Goal: Task Accomplishment & Management: Manage account settings

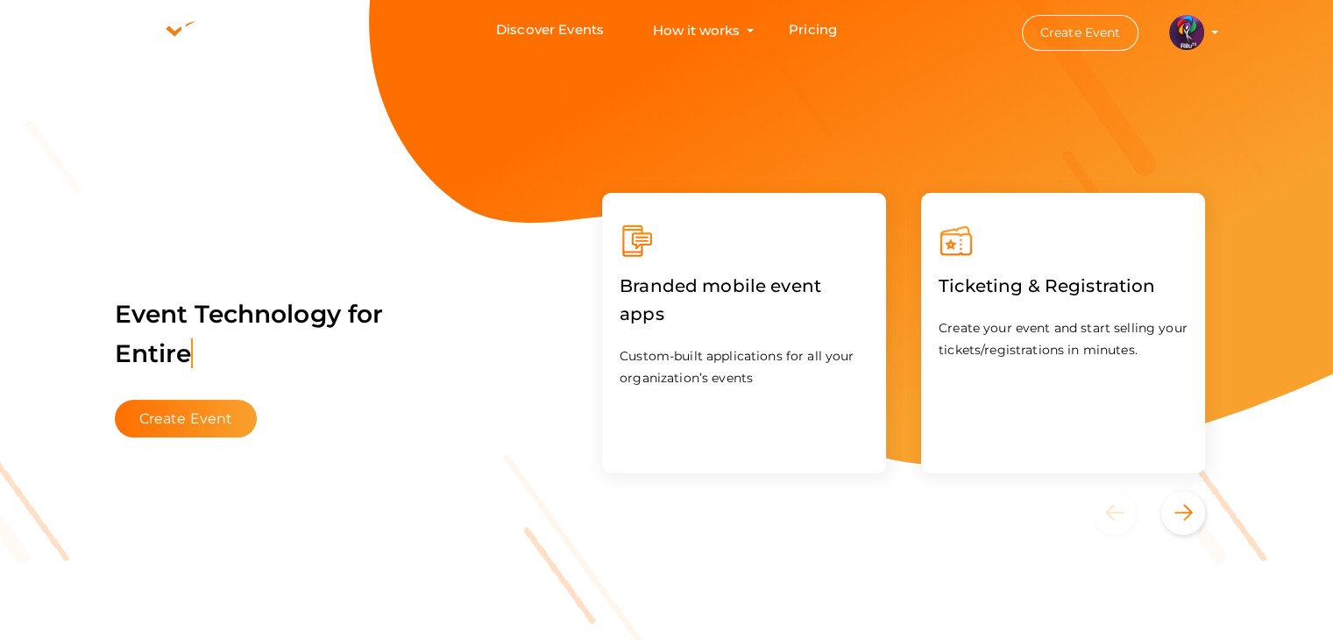
click at [1187, 38] on img at bounding box center [1186, 32] width 35 height 35
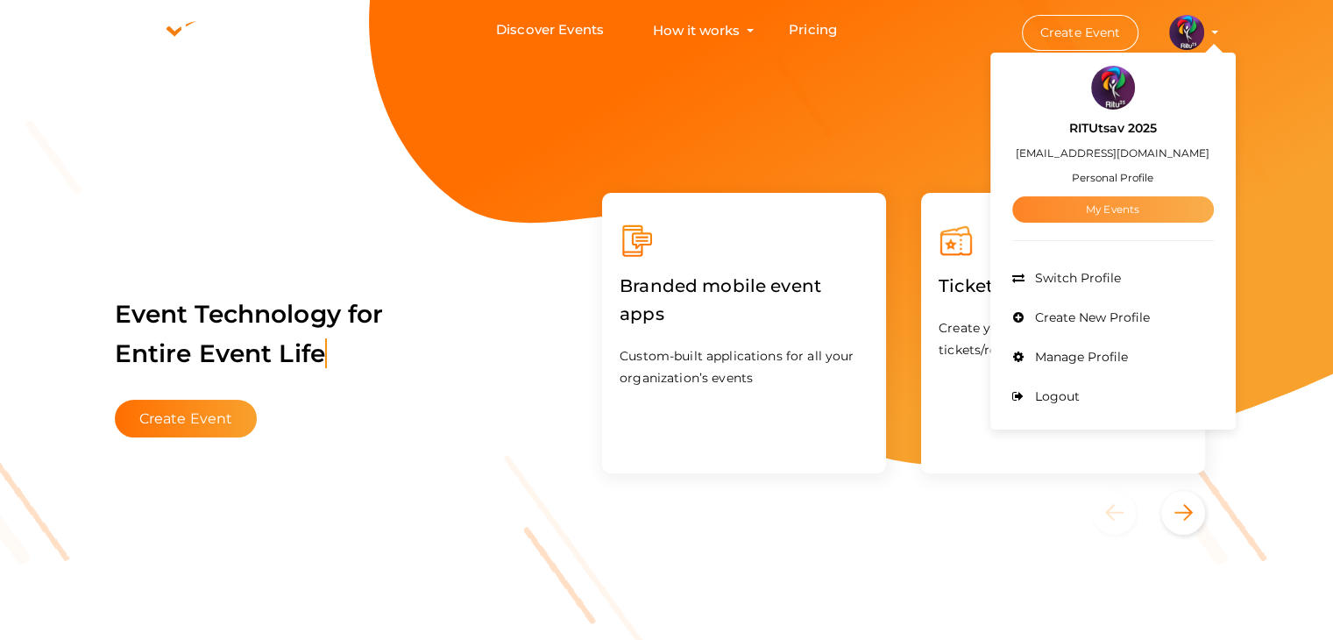
click at [1125, 209] on link "My Events" at bounding box center [1113, 209] width 202 height 26
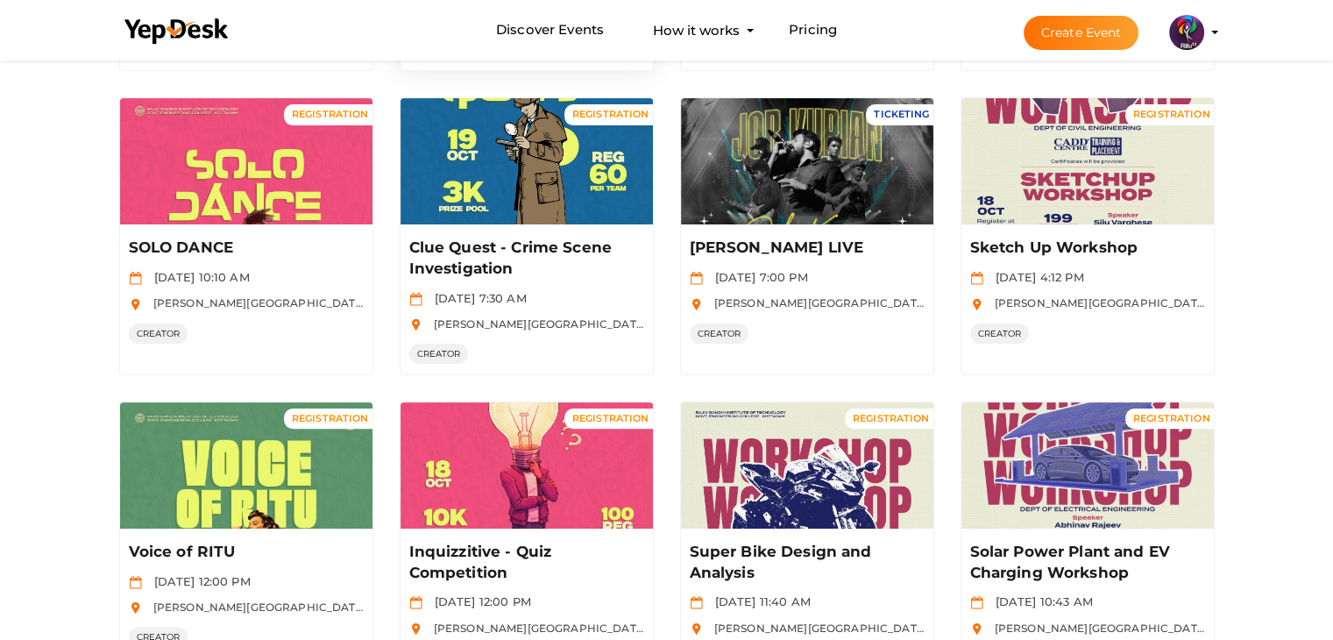
scroll to position [852, 0]
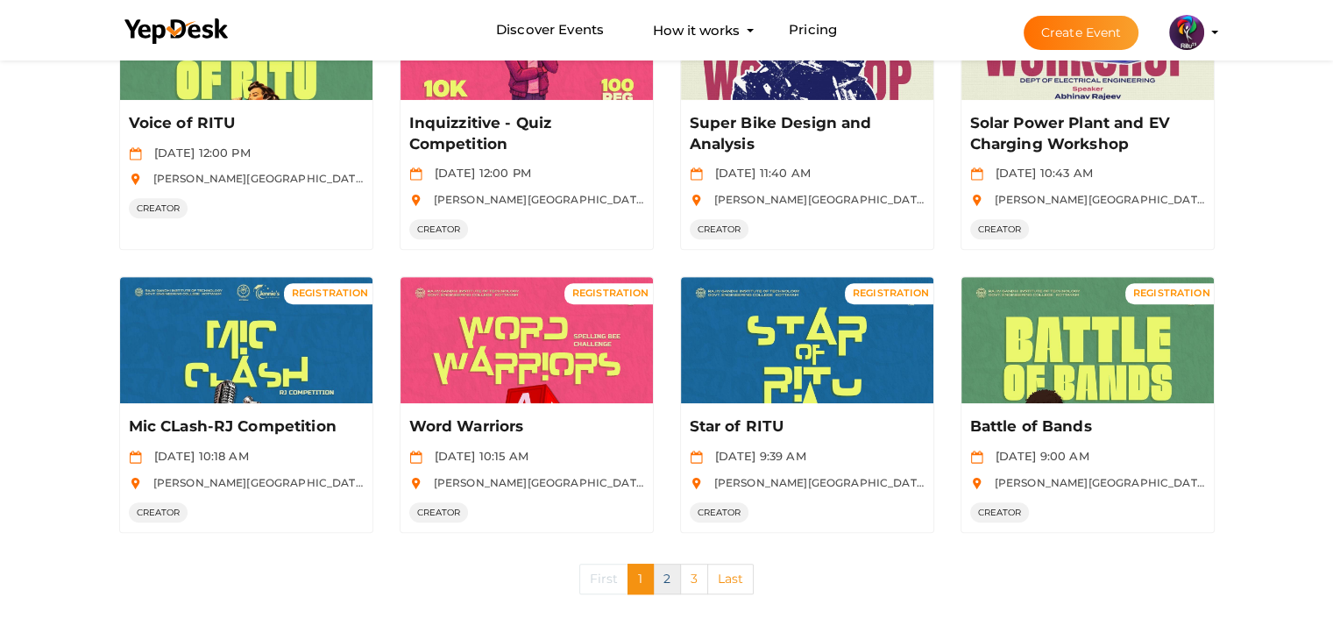
click at [665, 573] on link "2" at bounding box center [667, 579] width 28 height 31
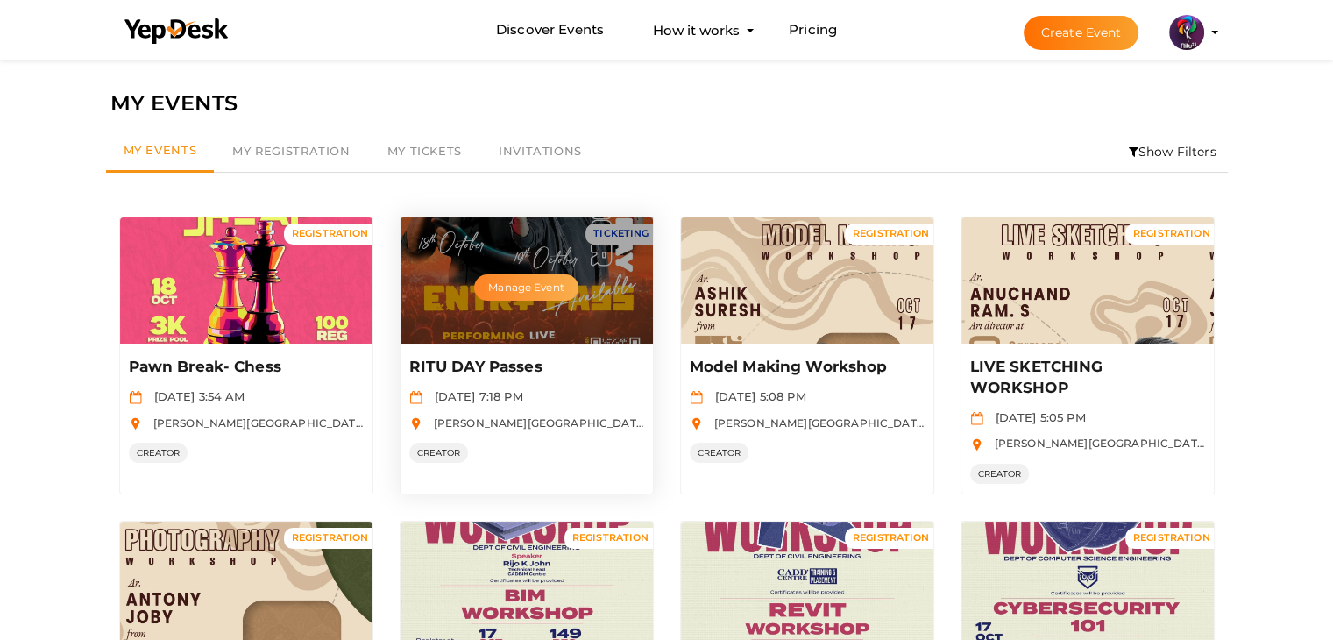
click at [523, 278] on button "Manage Event" at bounding box center [525, 287] width 103 height 26
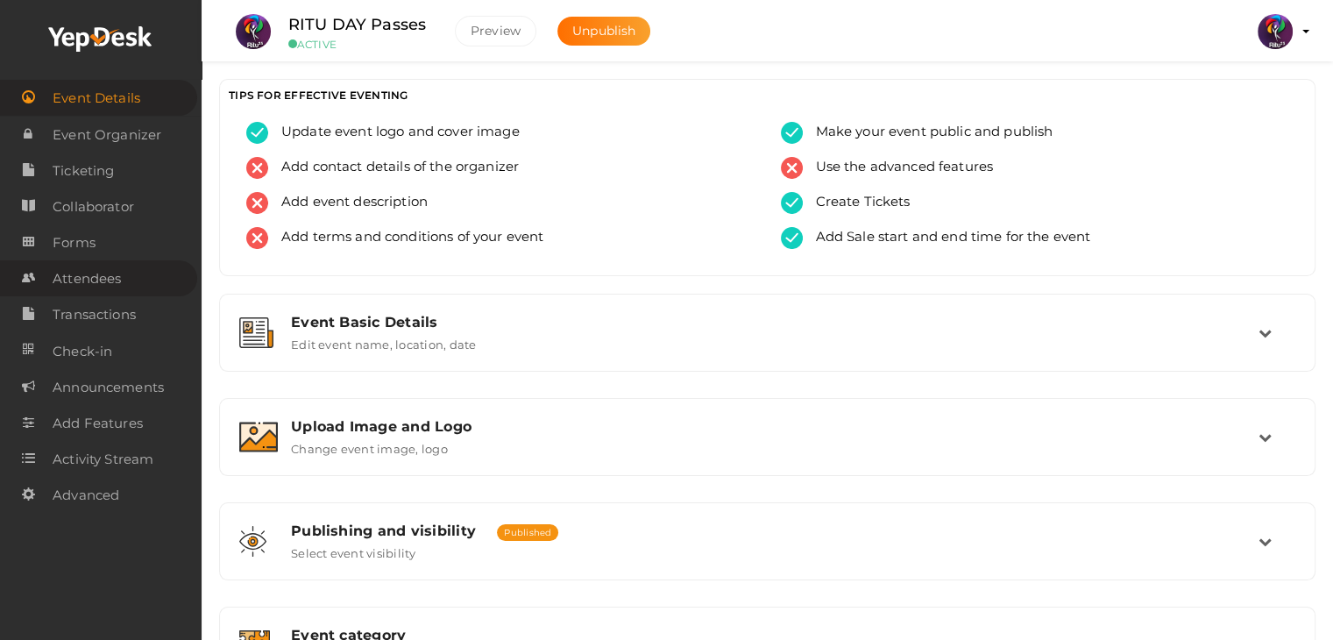
click at [97, 266] on span "Attendees" at bounding box center [87, 278] width 68 height 35
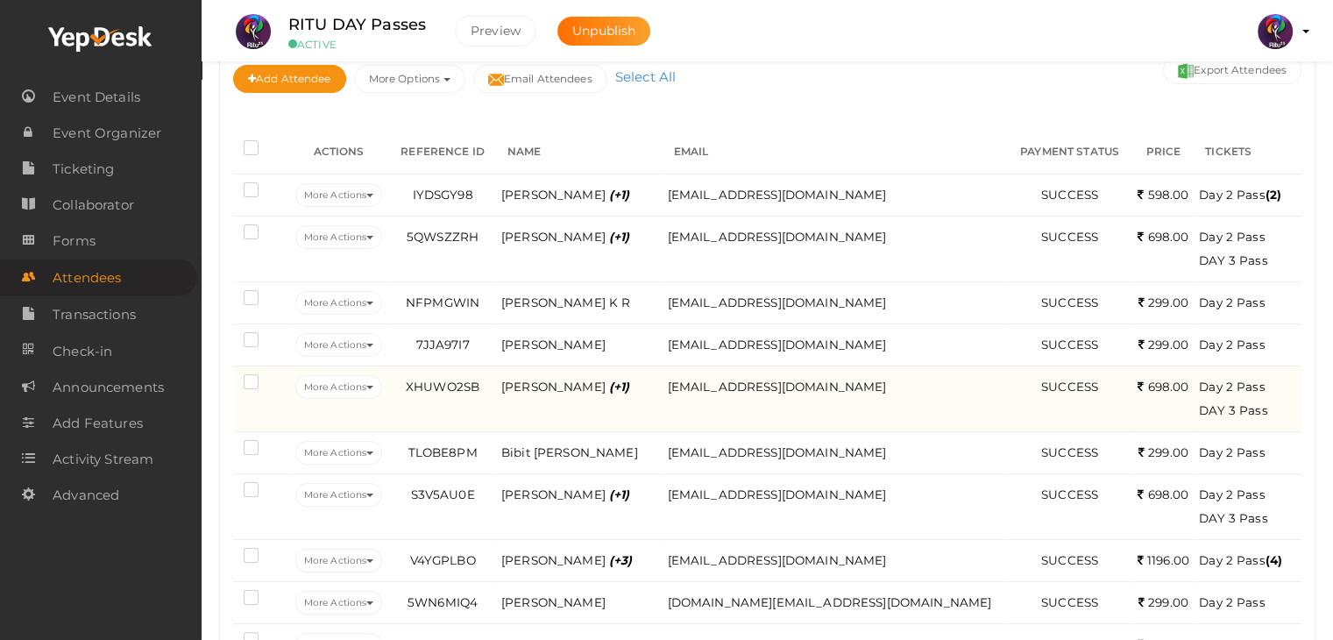
scroll to position [154, 0]
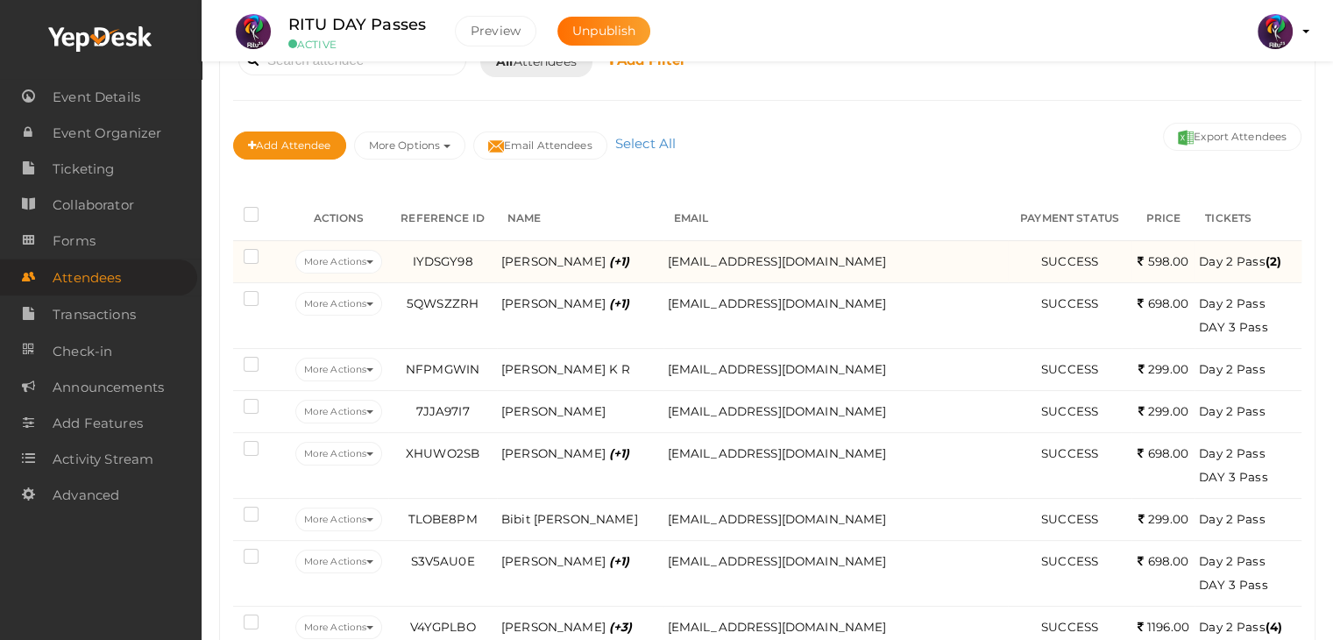
click at [1202, 260] on span "Day 2 Pass (2)" at bounding box center [1240, 261] width 82 height 14
click at [558, 257] on span "[PERSON_NAME] (+1)" at bounding box center [565, 261] width 129 height 14
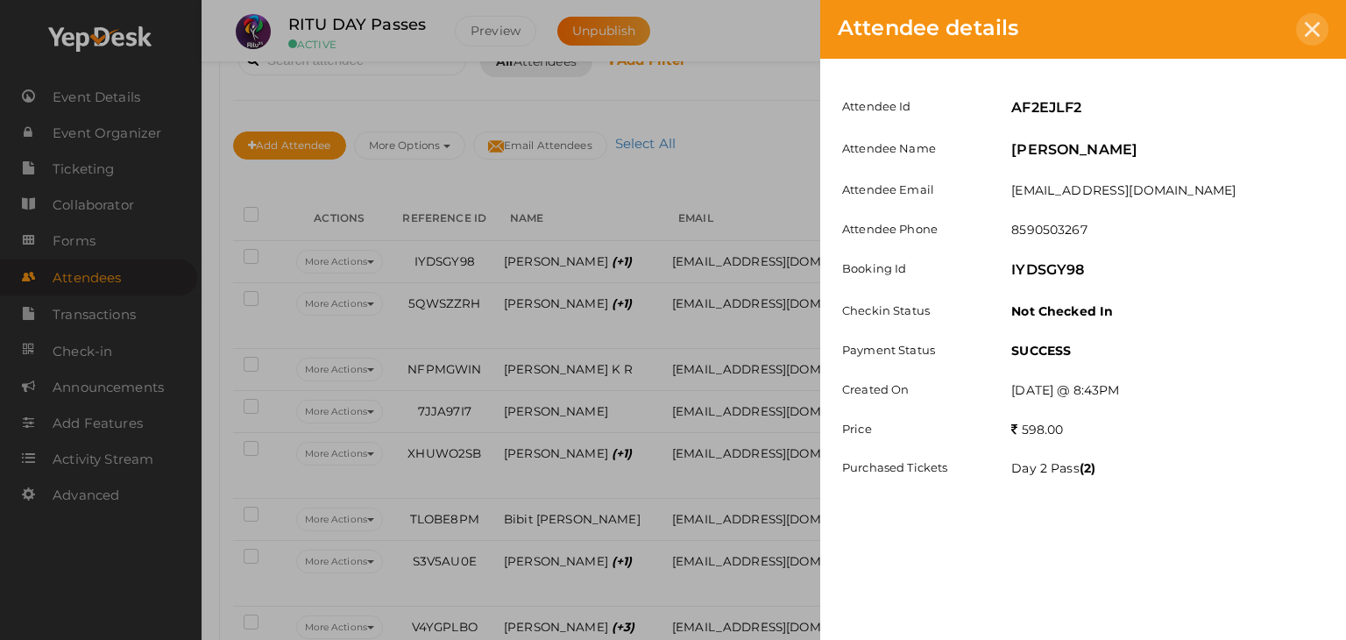
click at [1305, 32] on icon at bounding box center [1312, 29] width 15 height 15
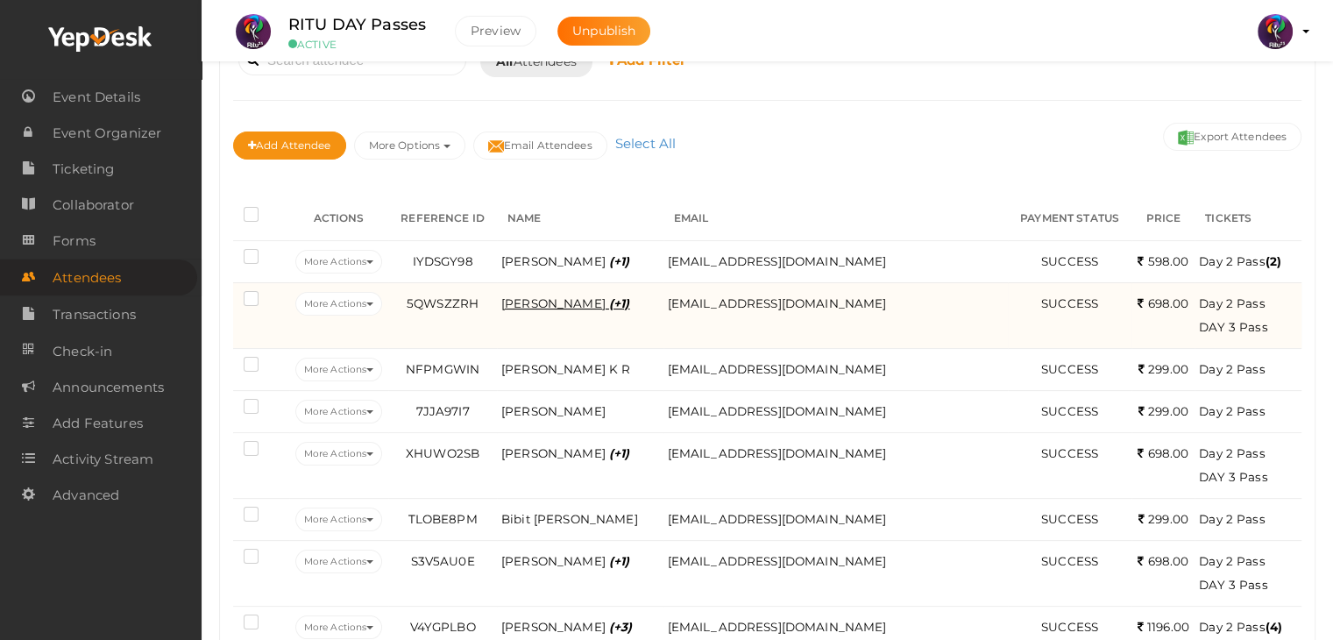
click at [600, 296] on span "Abhishek madhu (+1)" at bounding box center [565, 303] width 129 height 14
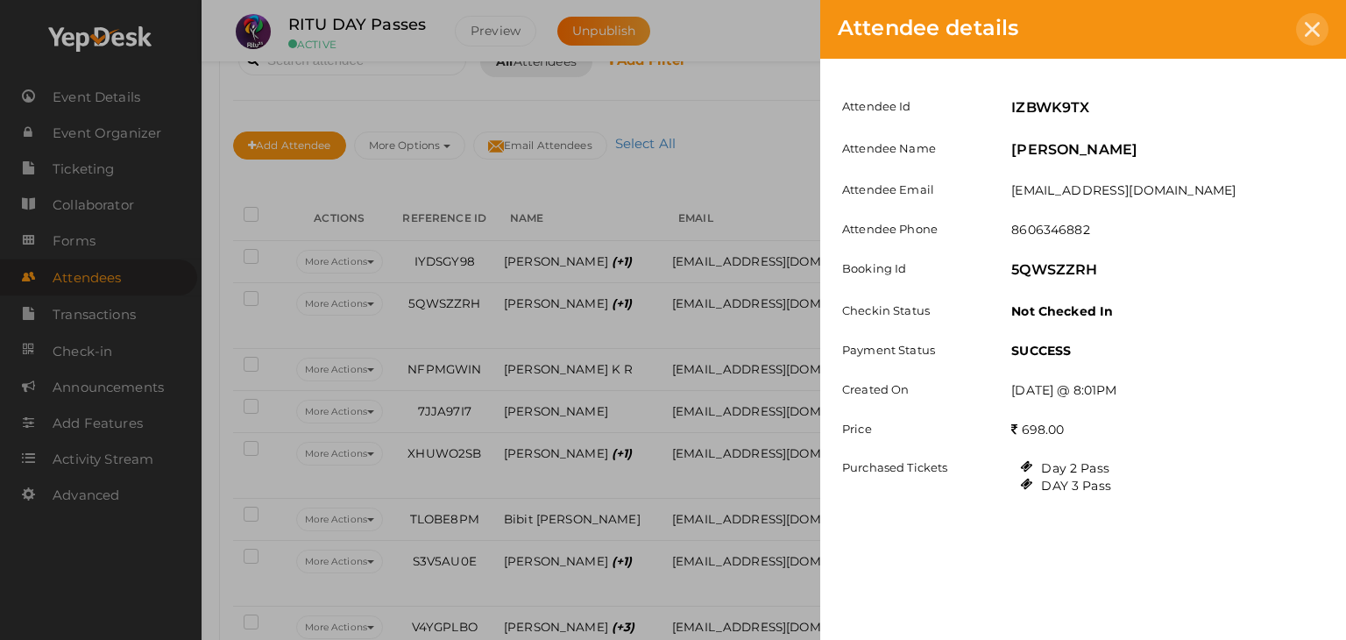
click at [1314, 23] on icon at bounding box center [1312, 29] width 15 height 15
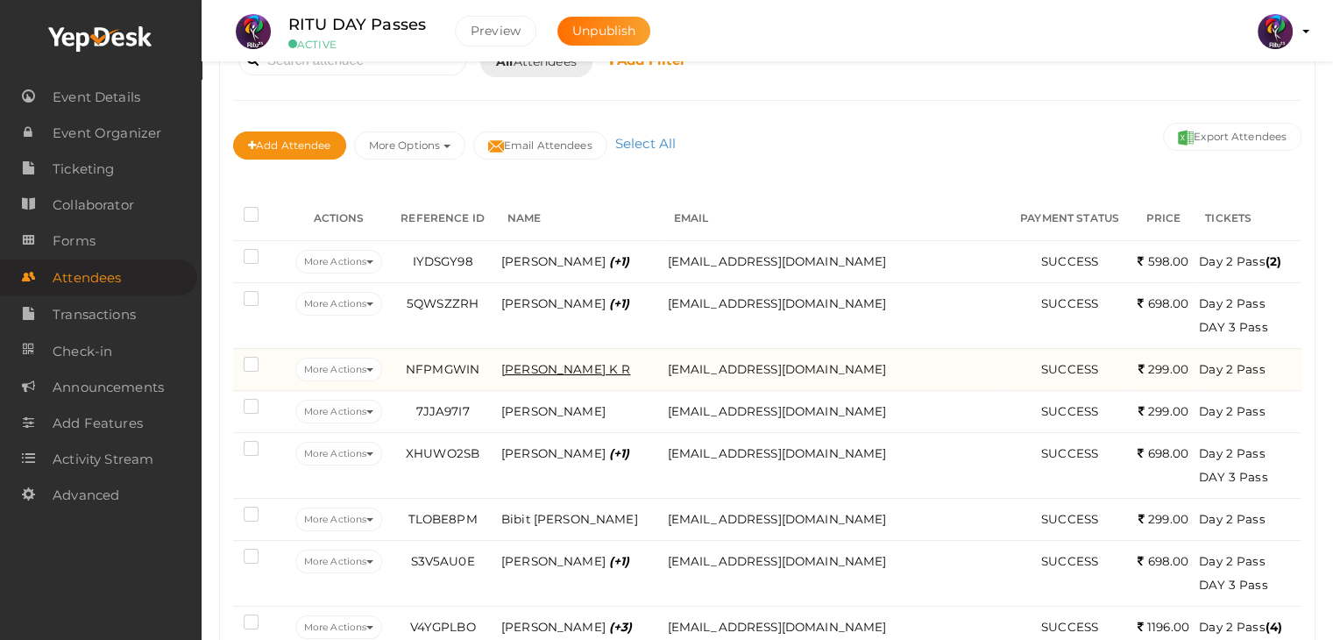
click at [596, 362] on span "[PERSON_NAME] K R" at bounding box center [565, 369] width 129 height 14
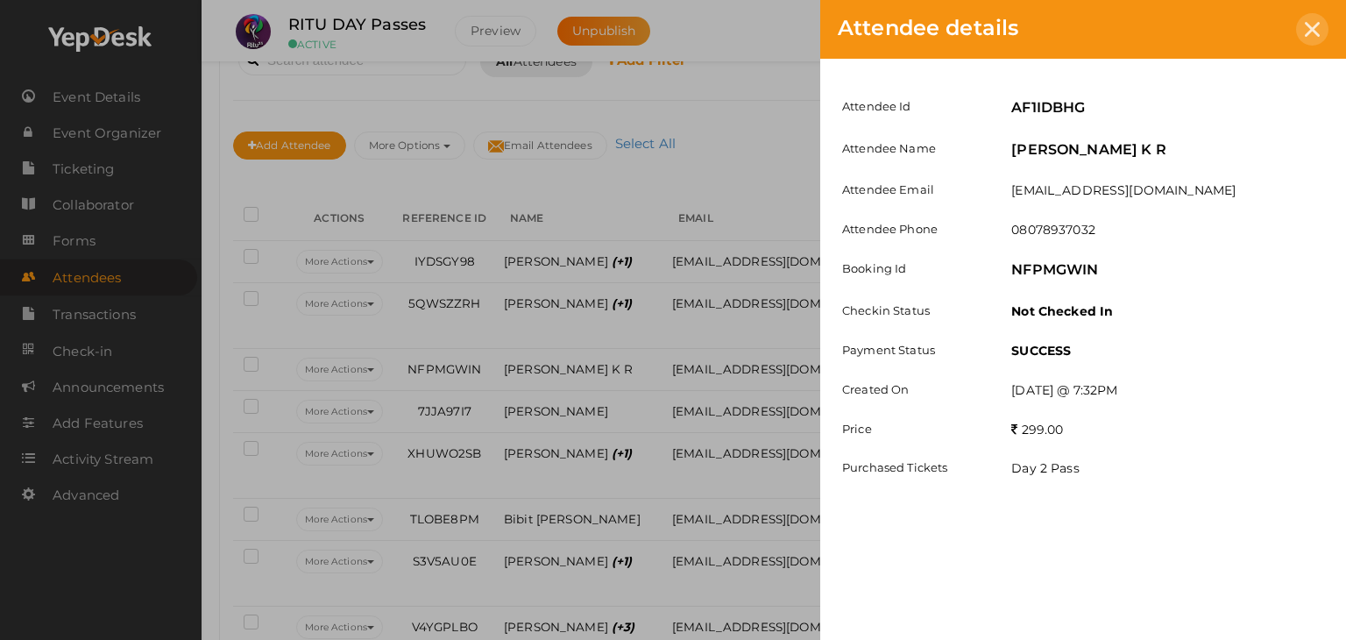
click at [1318, 25] on icon at bounding box center [1312, 29] width 15 height 15
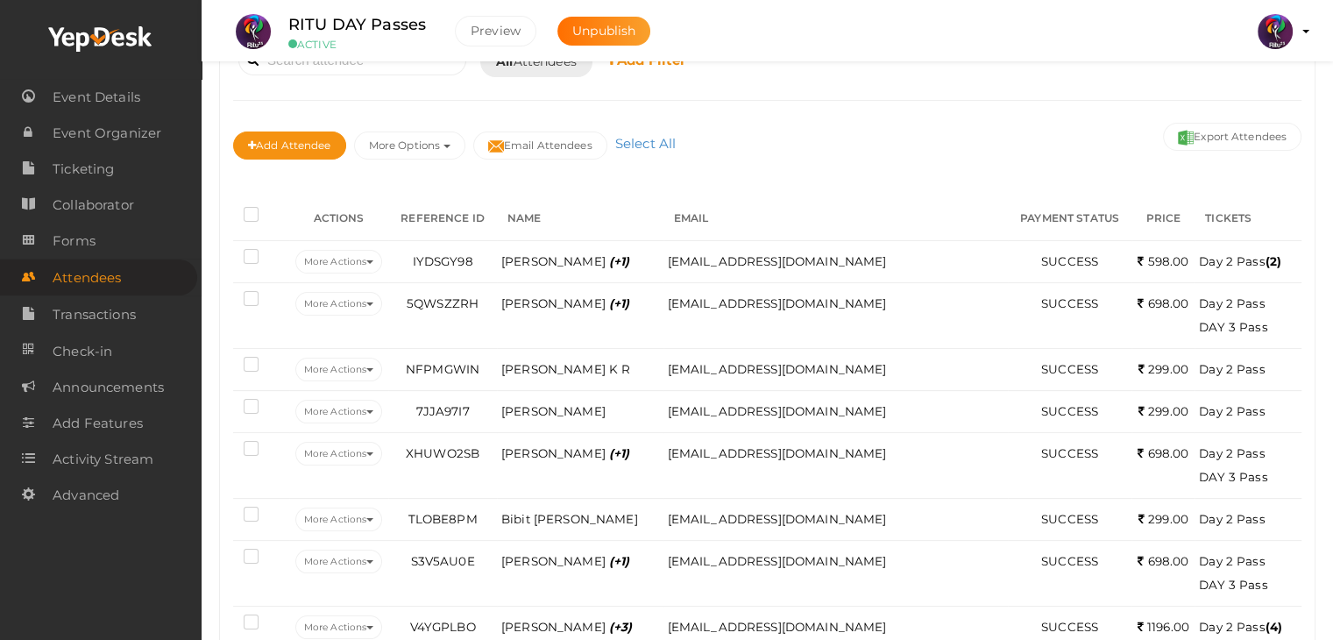
scroll to position [0, 0]
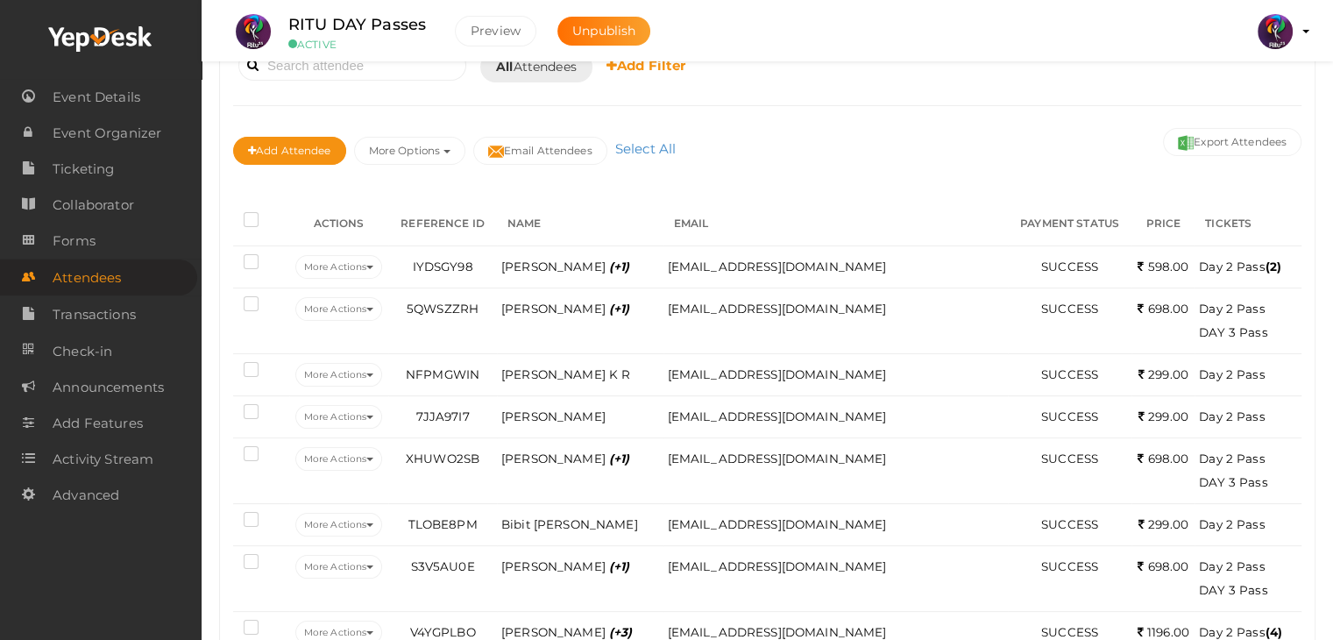
scroll to position [151, 0]
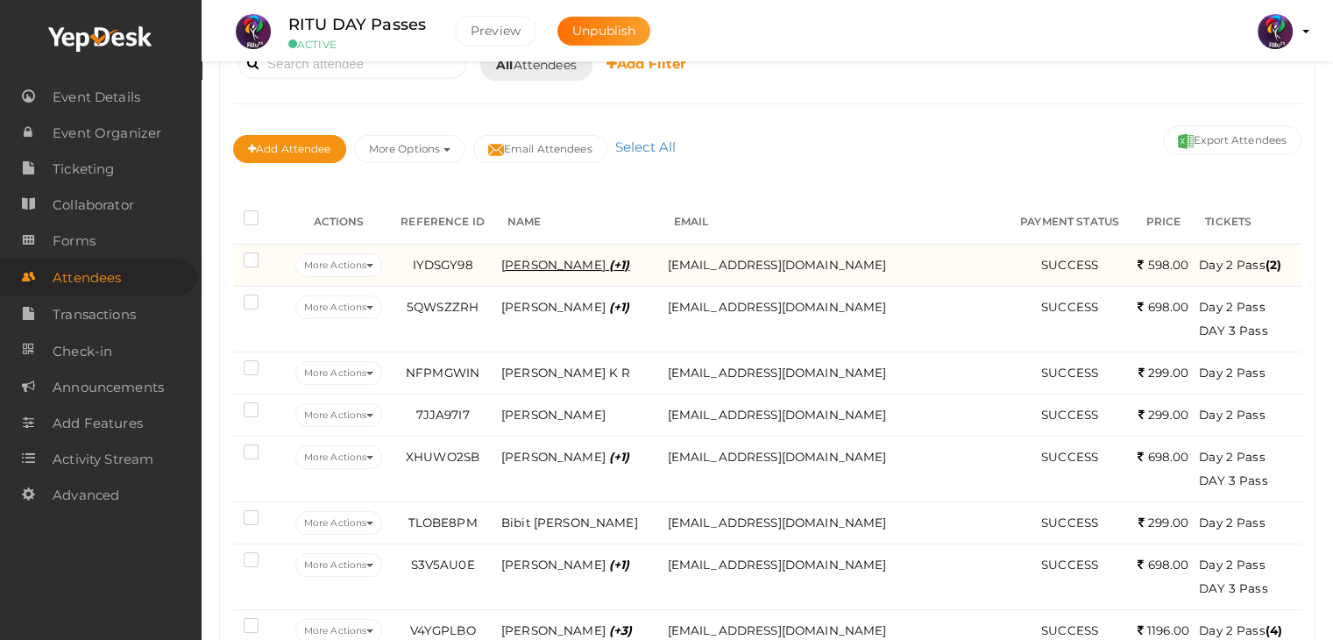
click at [586, 264] on span "[PERSON_NAME] (+1)" at bounding box center [565, 265] width 129 height 14
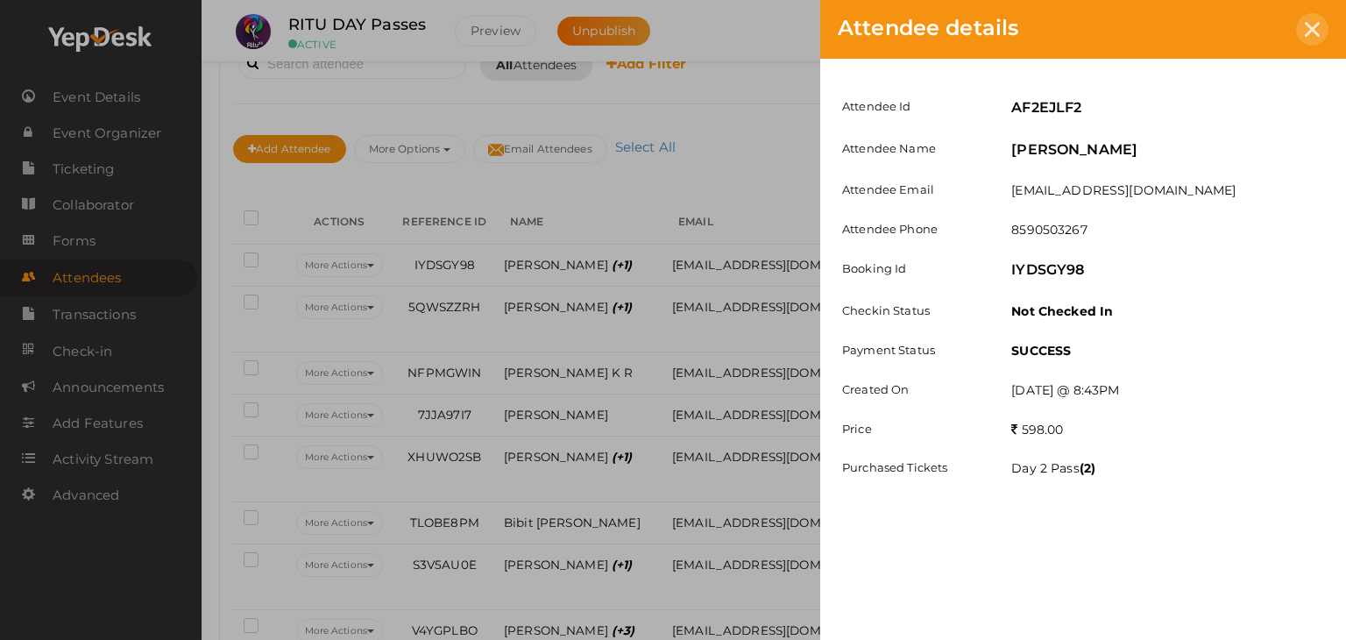
click at [1318, 35] on icon at bounding box center [1312, 29] width 15 height 15
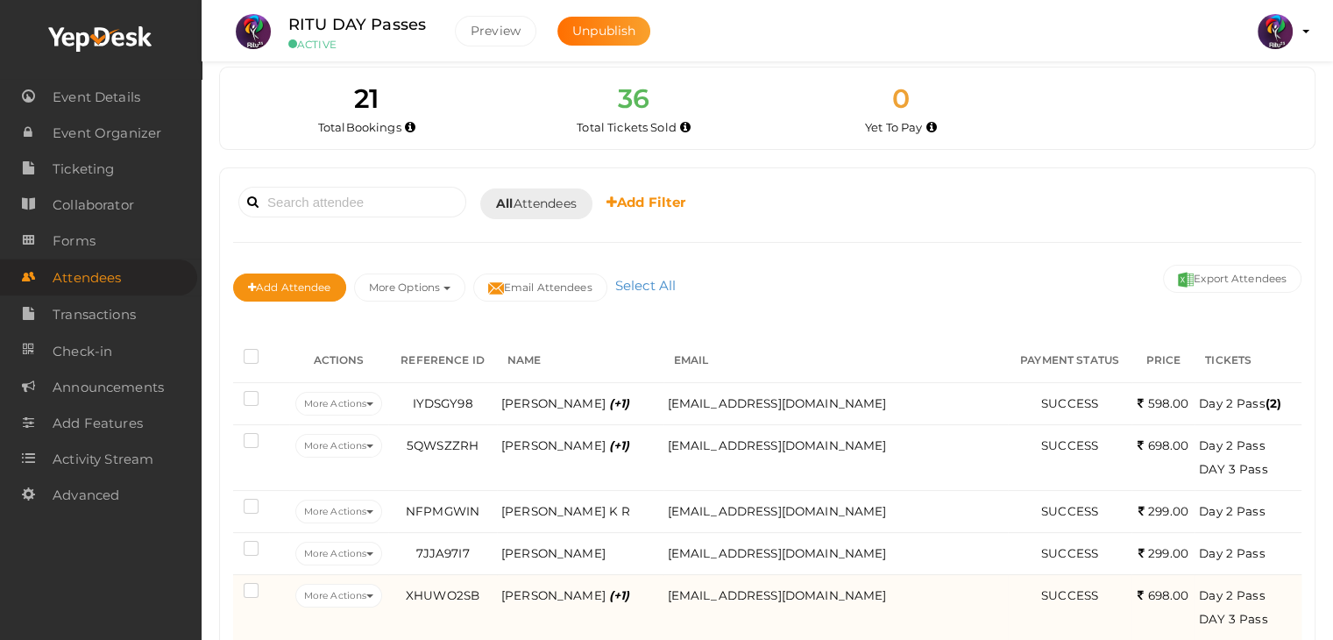
scroll to position [0, 0]
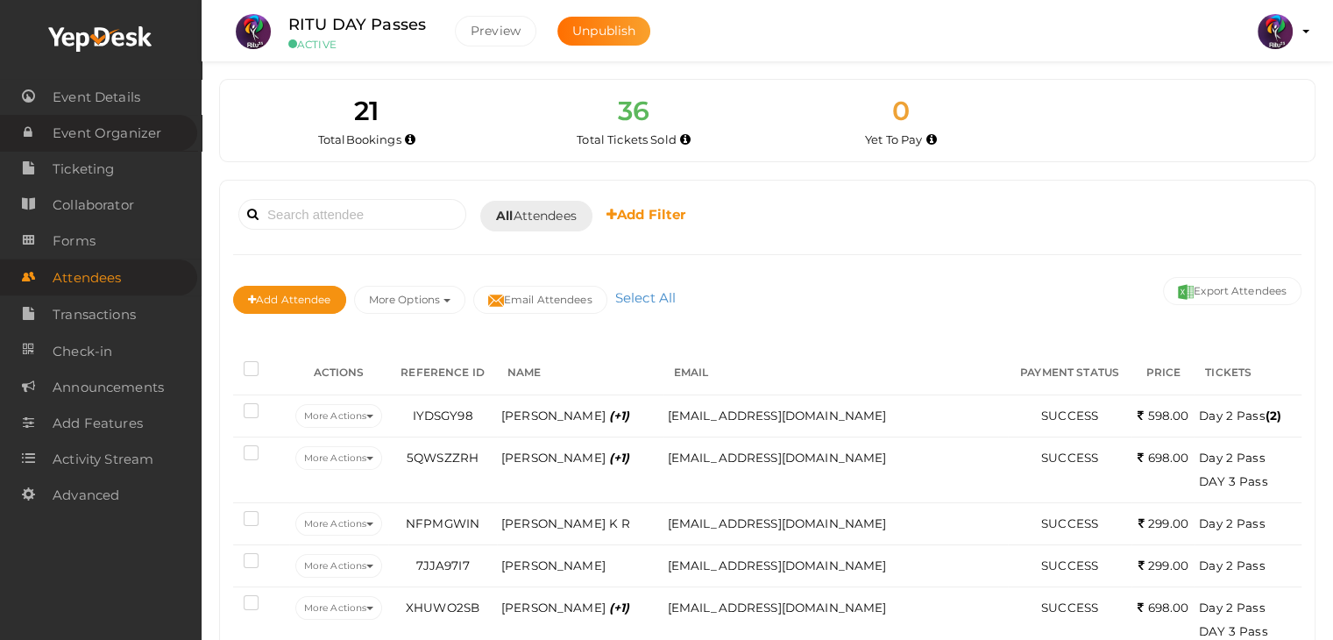
click at [103, 132] on span "Event Organizer" at bounding box center [107, 133] width 109 height 35
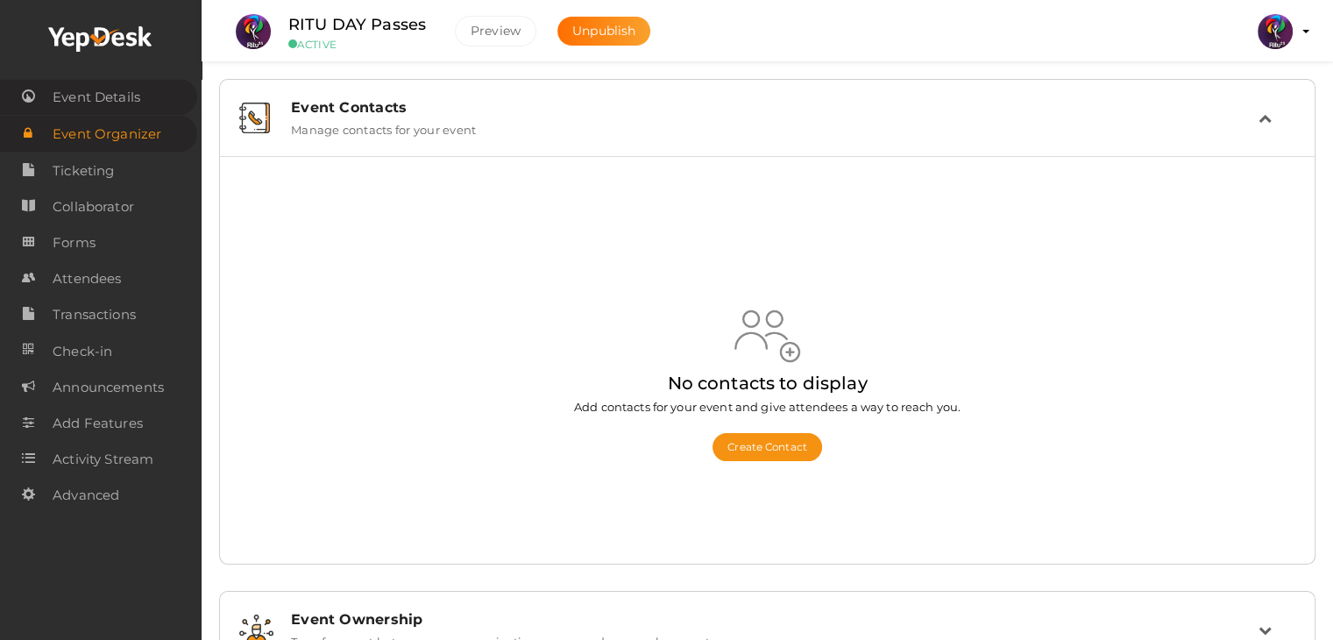
click at [105, 83] on span "Event Details" at bounding box center [97, 97] width 88 height 35
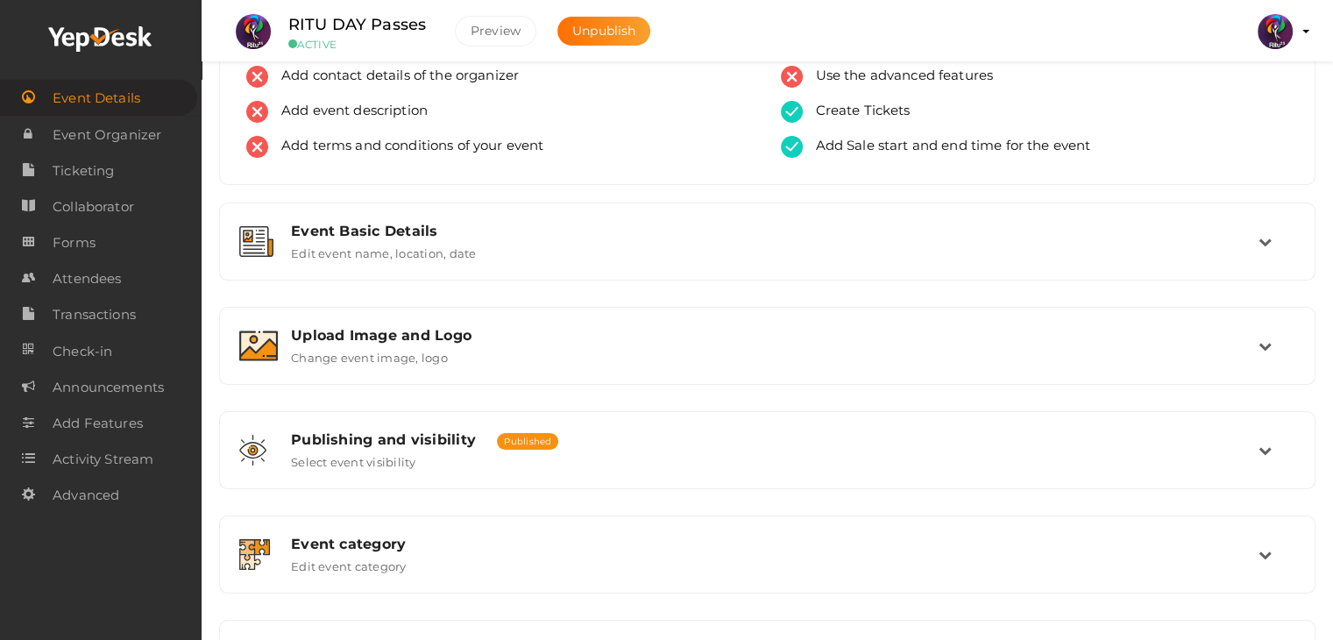
scroll to position [93, 0]
click at [515, 281] on div "Event Basic Details Edit event name, location, date Event Name RITU DAY Passes …" at bounding box center [767, 500] width 1096 height 599
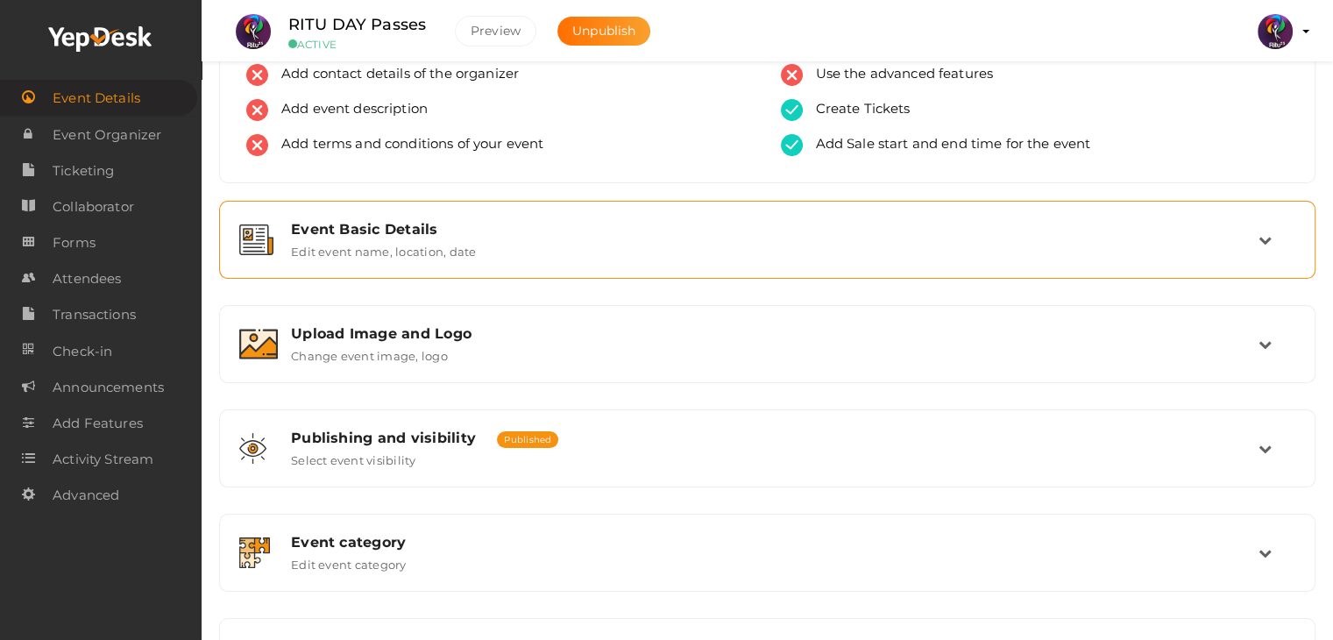
click at [543, 224] on div "Event Basic Details" at bounding box center [775, 229] width 968 height 17
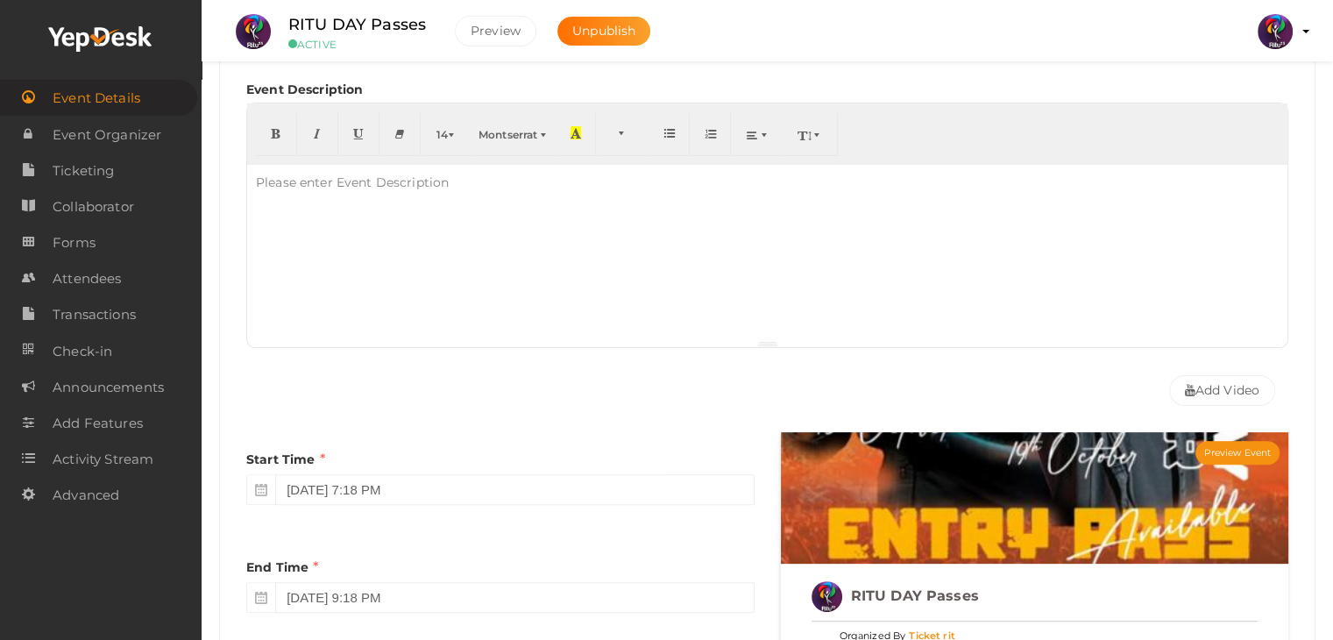
scroll to position [487, 0]
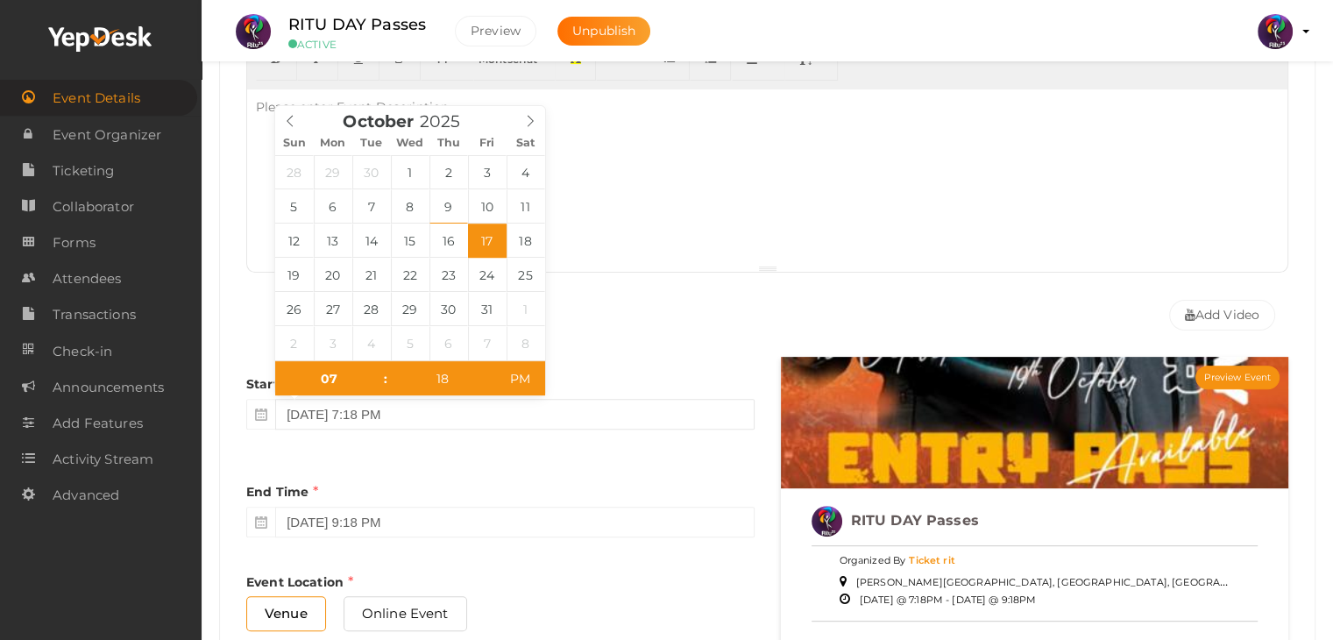
click at [351, 422] on input "[DATE] 7:18 PM" at bounding box center [514, 414] width 479 height 31
type input "[DATE] 7:18 PM"
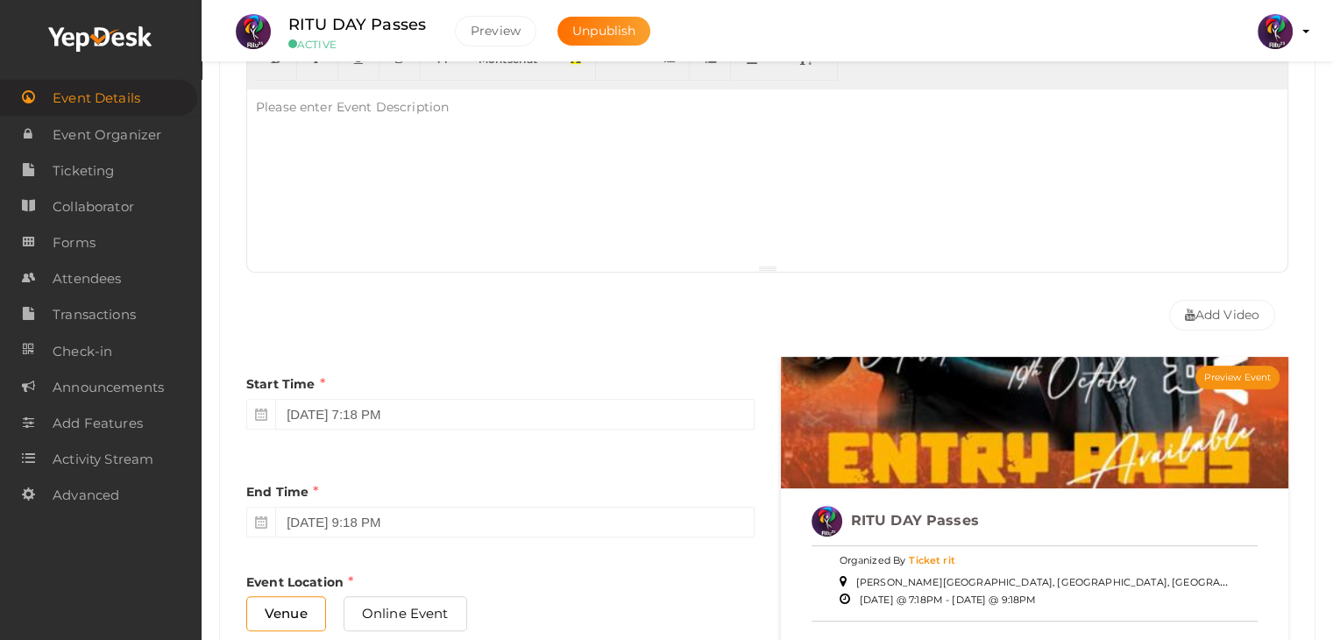
click at [591, 339] on div "Start Time [DATE] 7:18 PM End Time [DATE] 9:18 PM End Time must be greater than…" at bounding box center [767, 576] width 1042 height 475
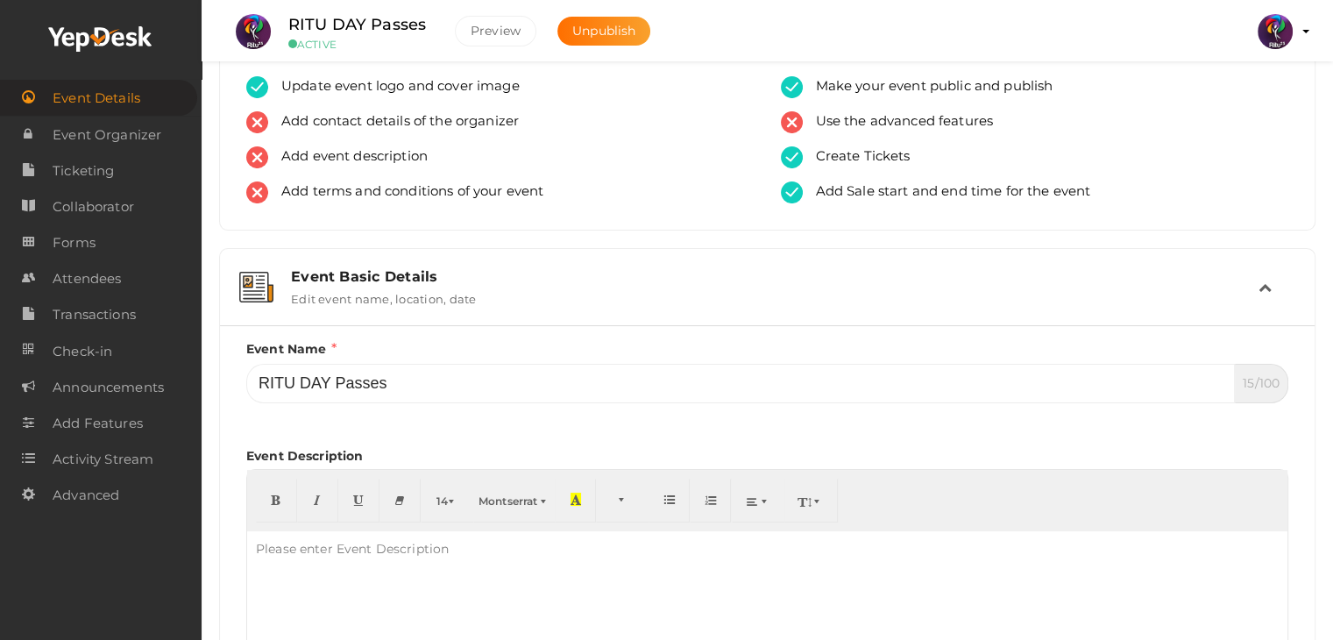
scroll to position [35, 0]
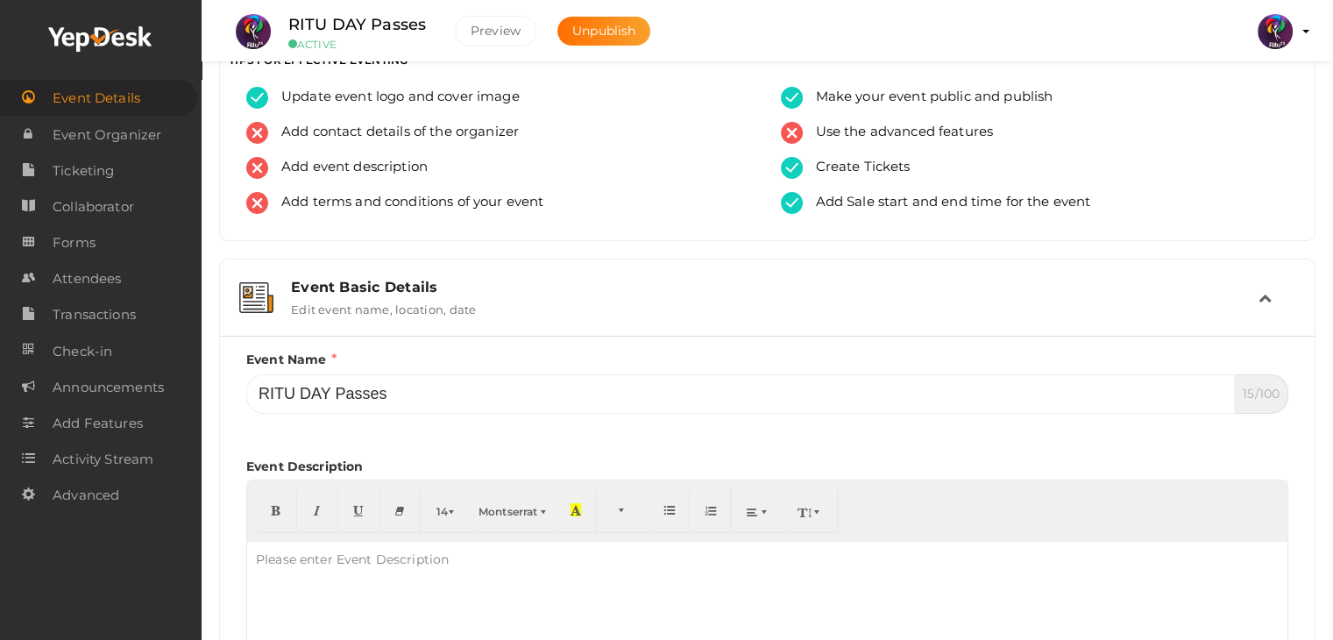
click at [1269, 291] on icon at bounding box center [1265, 297] width 13 height 13
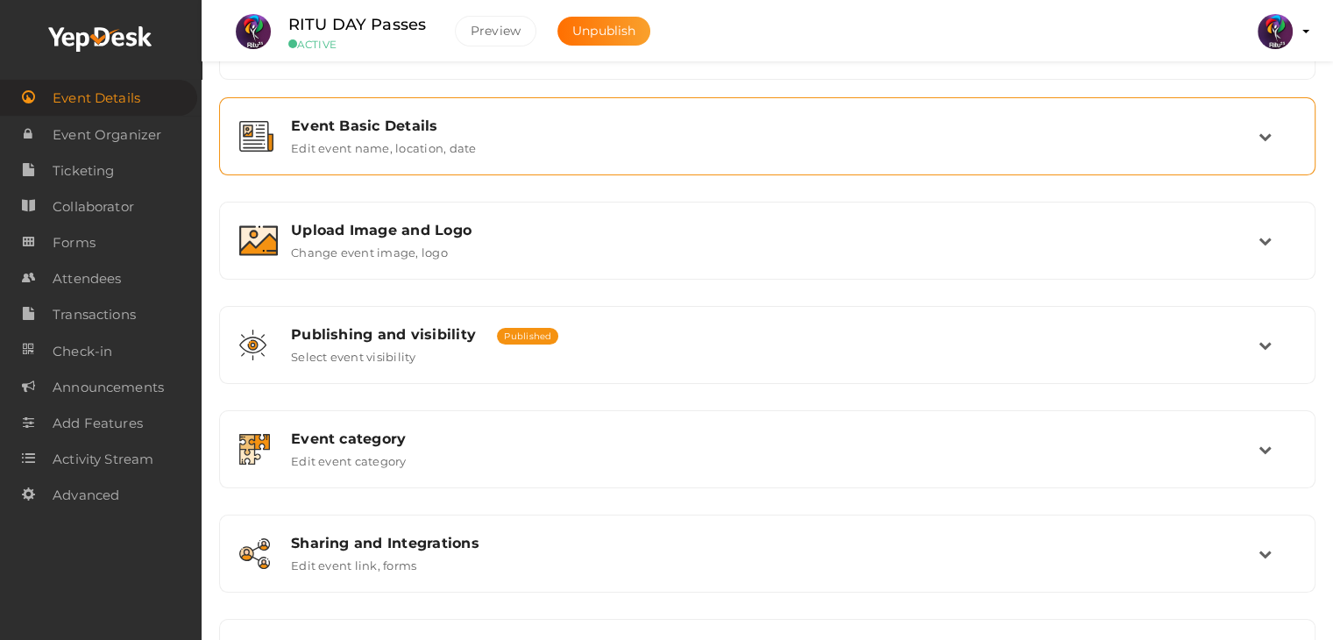
scroll to position [196, 0]
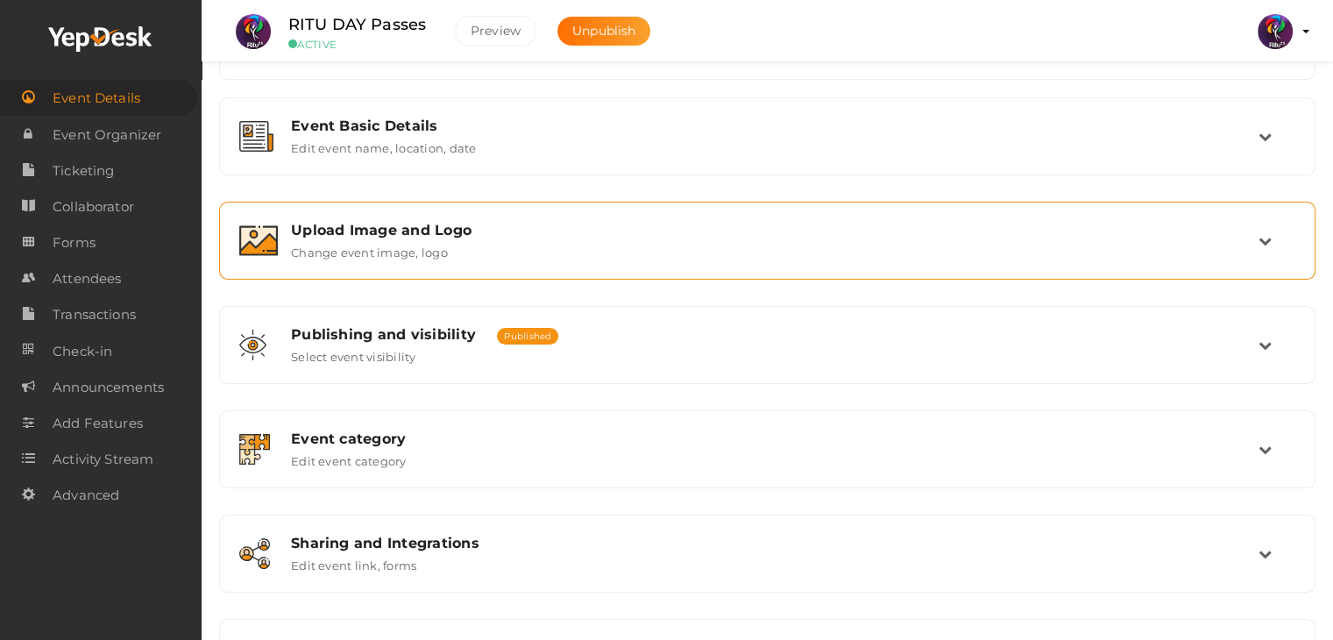
click at [723, 251] on div "Upload Image and Logo Change event image, logo" at bounding box center [768, 241] width 981 height 38
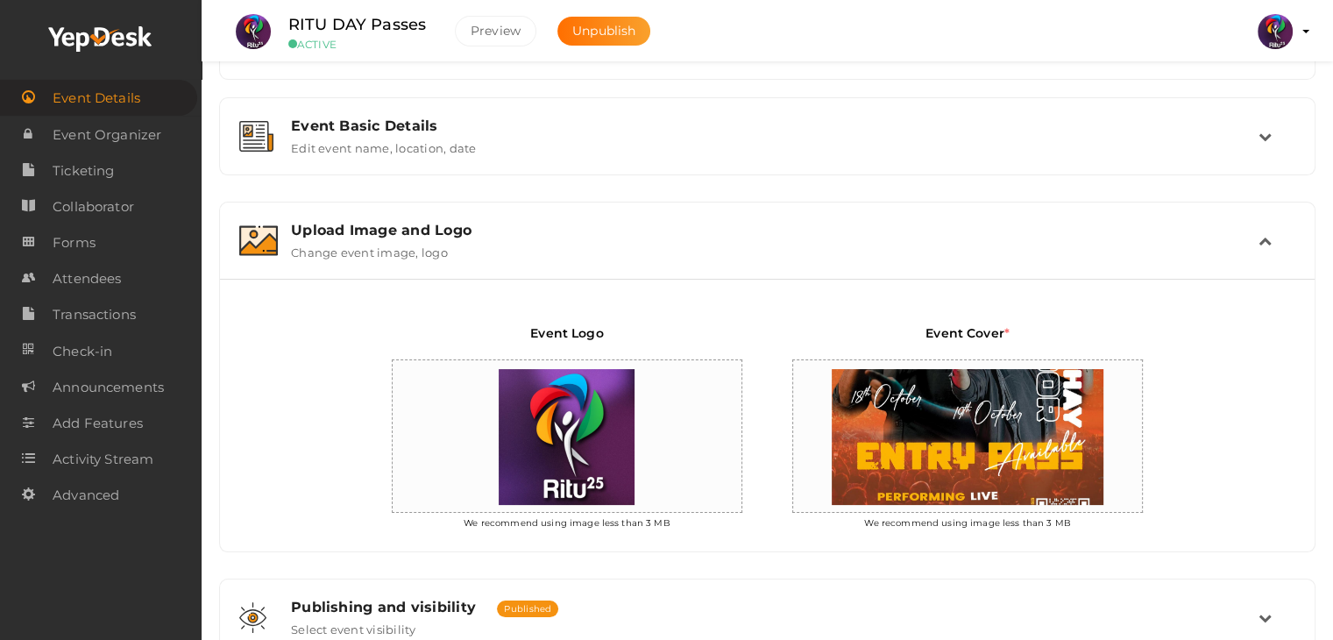
click at [723, 251] on div "Upload Image and Logo Change event image, logo" at bounding box center [768, 241] width 981 height 38
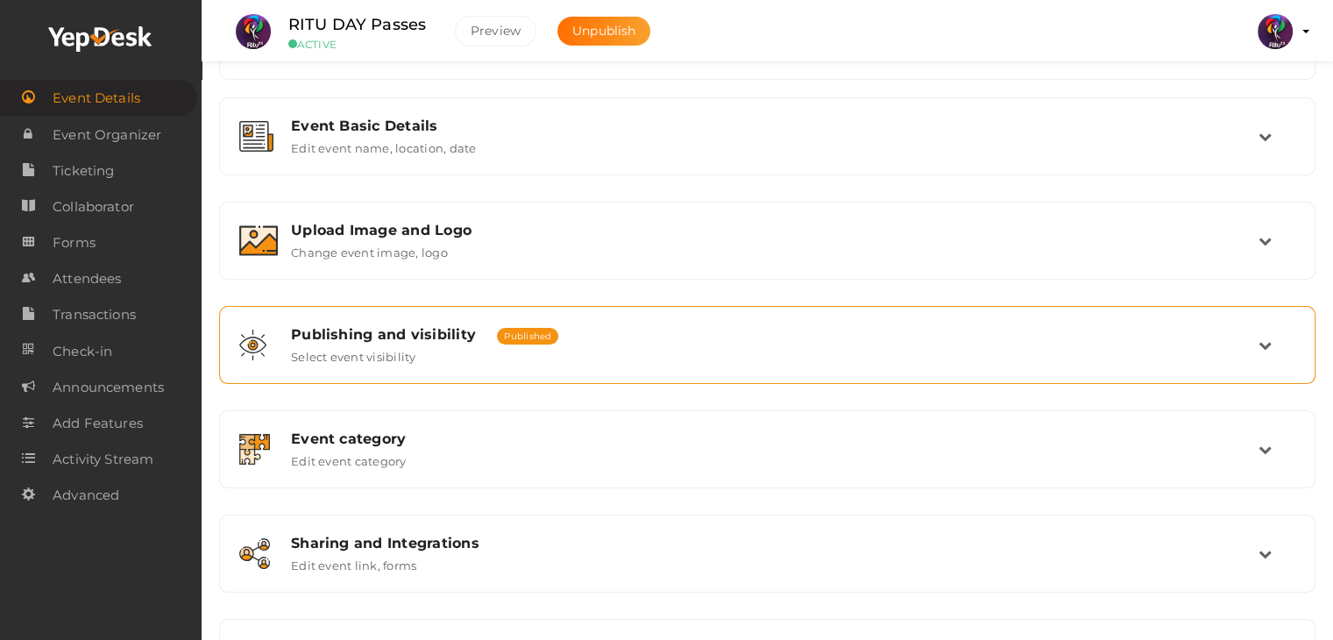
click at [695, 319] on div "Publishing and visibility Published UnPublished Select event visibility" at bounding box center [767, 345] width 1077 height 59
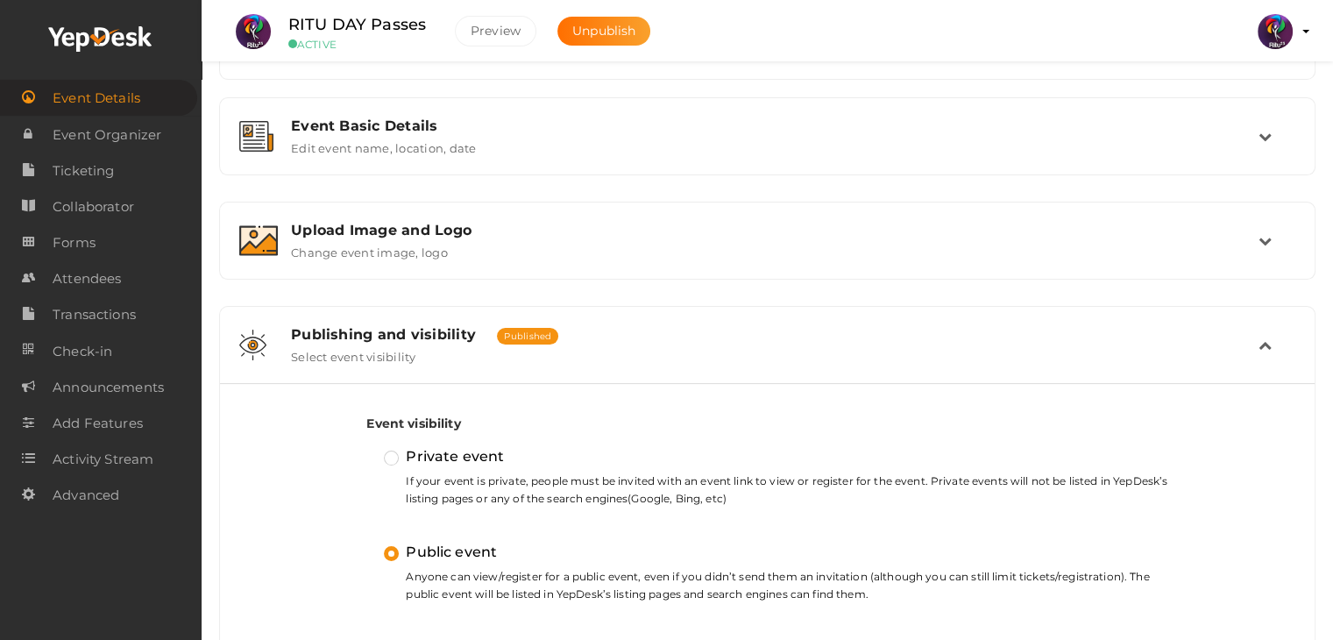
click at [697, 330] on div "Publishing and visibility Published UnPublished" at bounding box center [775, 334] width 968 height 17
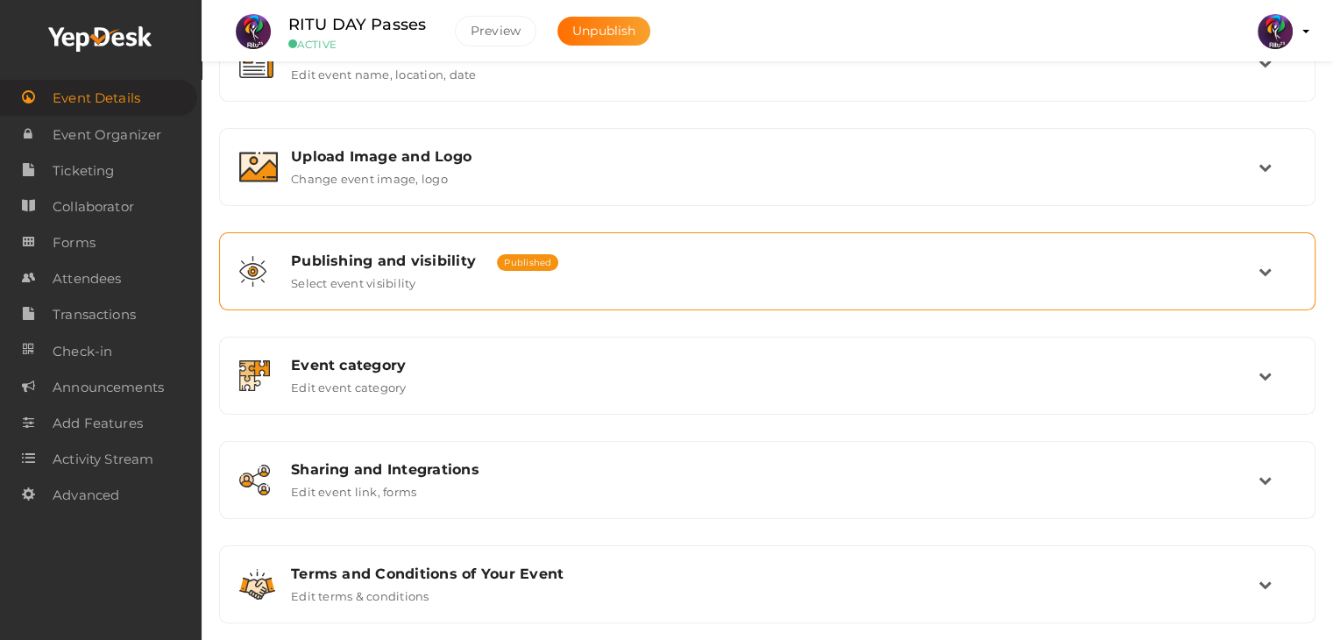
scroll to position [268, 0]
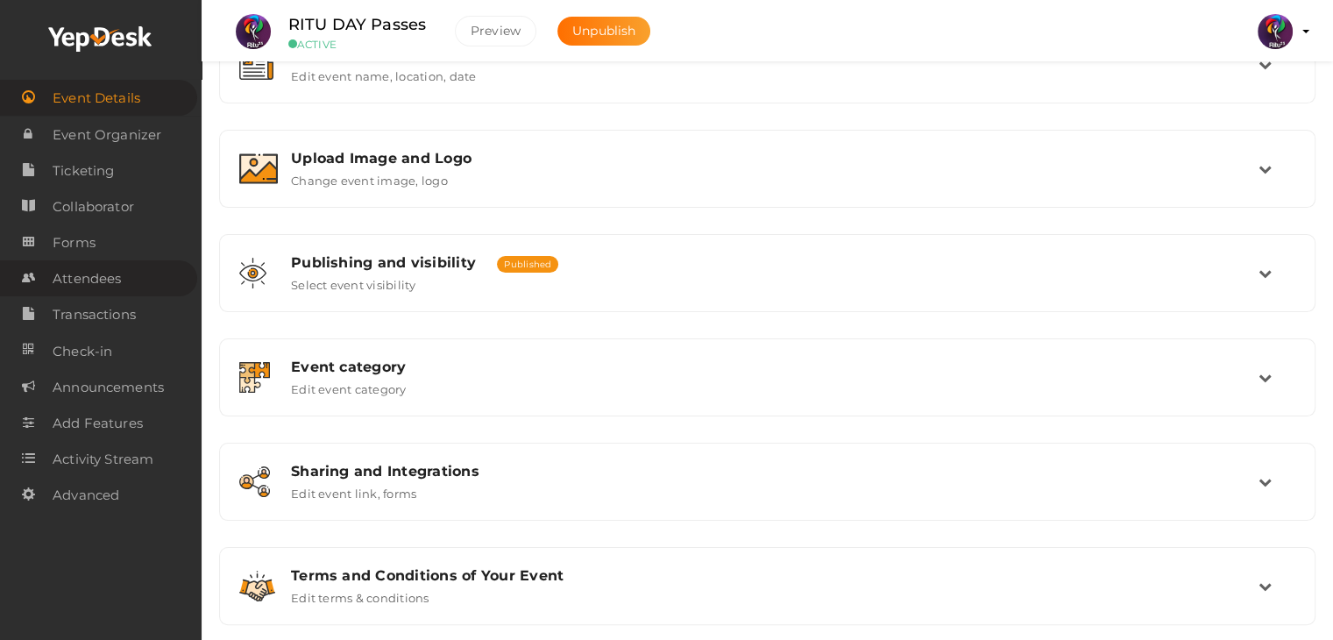
click at [126, 278] on link "Attendees" at bounding box center [98, 278] width 197 height 36
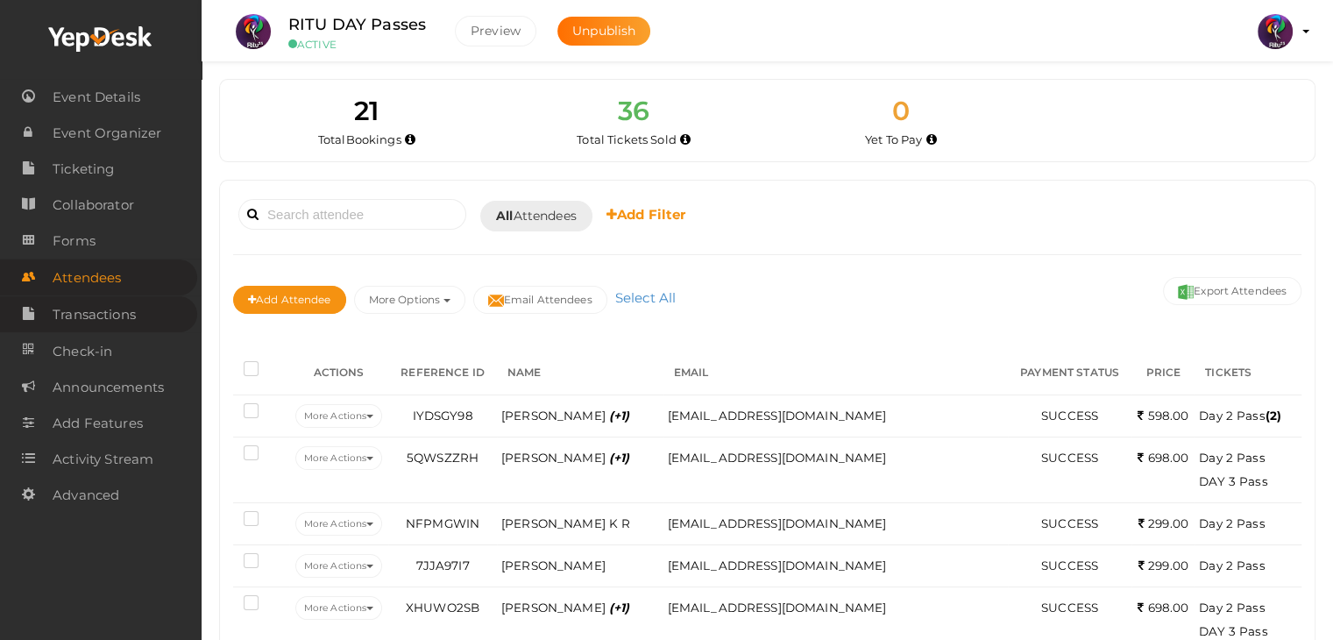
click at [112, 318] on span "Transactions" at bounding box center [94, 314] width 83 height 35
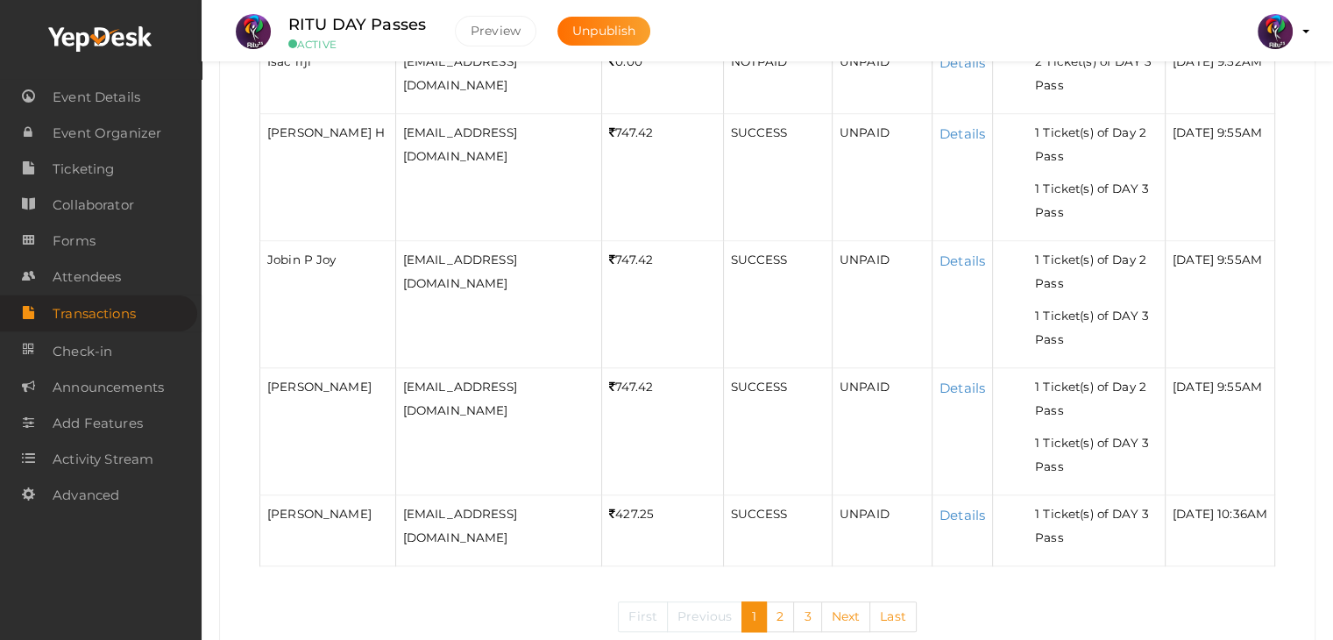
scroll to position [1395, 0]
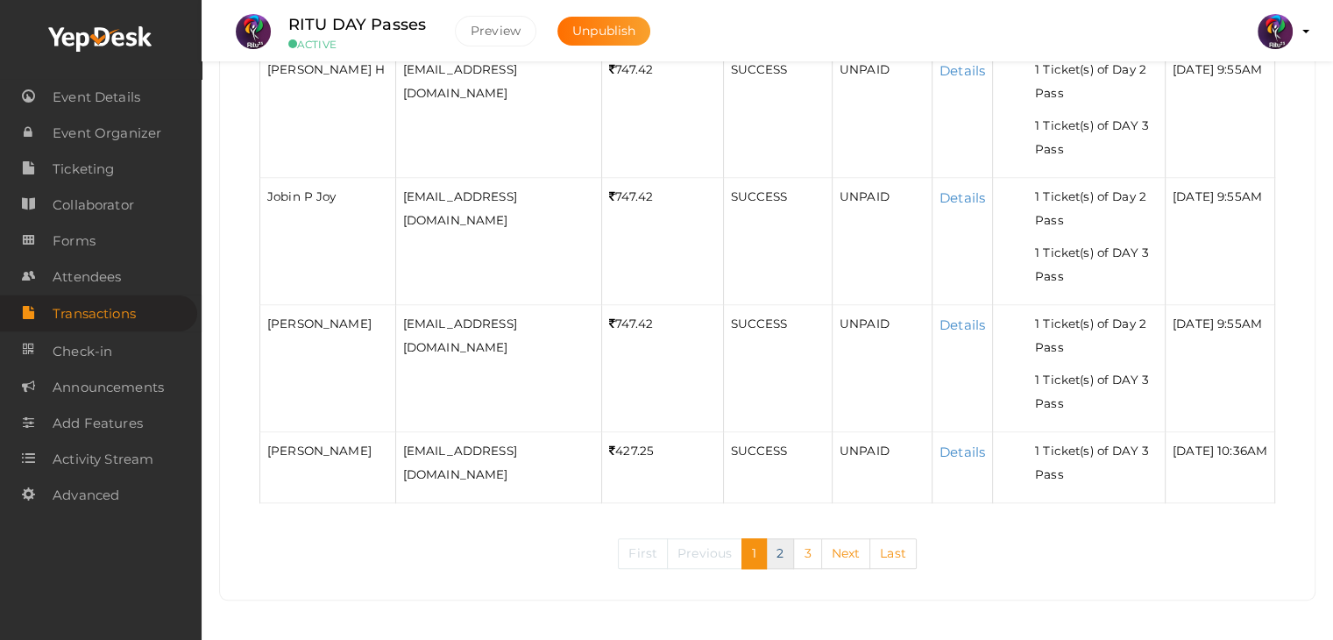
click at [782, 544] on link "2" at bounding box center [780, 553] width 28 height 31
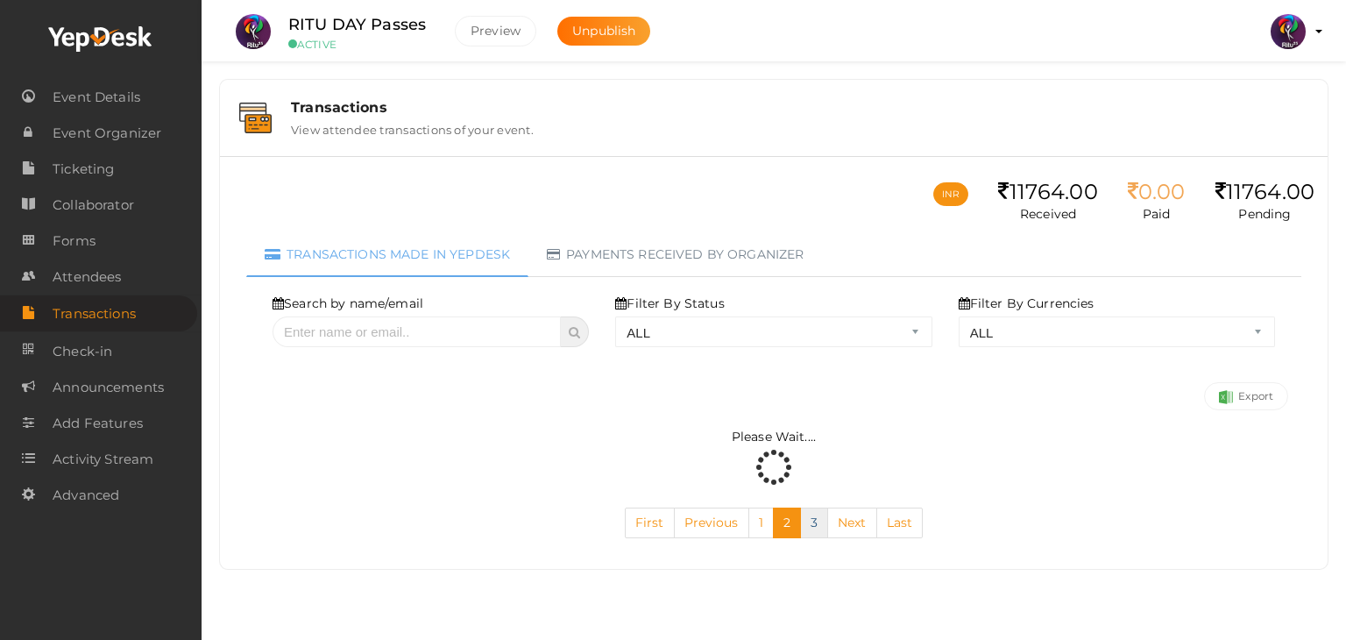
click at [814, 530] on div "Search by name/email Filter By Status ALL SUCCESS DECLINED UNAUTHORIZED FAILED …" at bounding box center [773, 416] width 1055 height 279
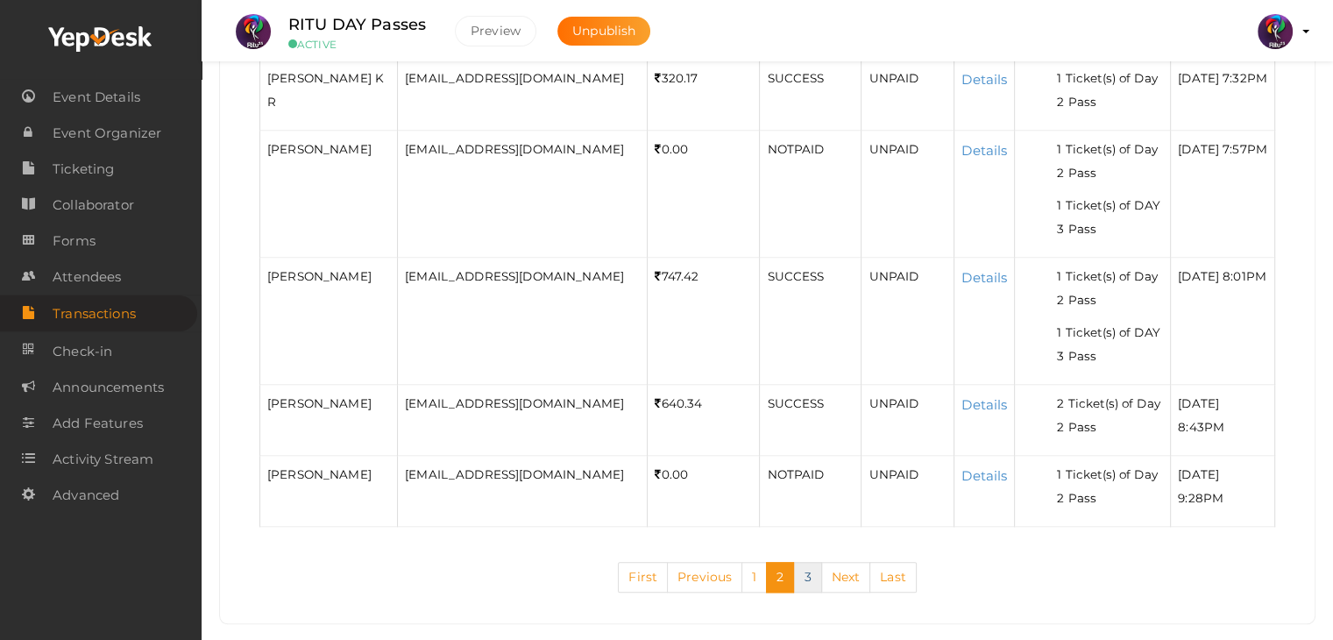
scroll to position [1480, 0]
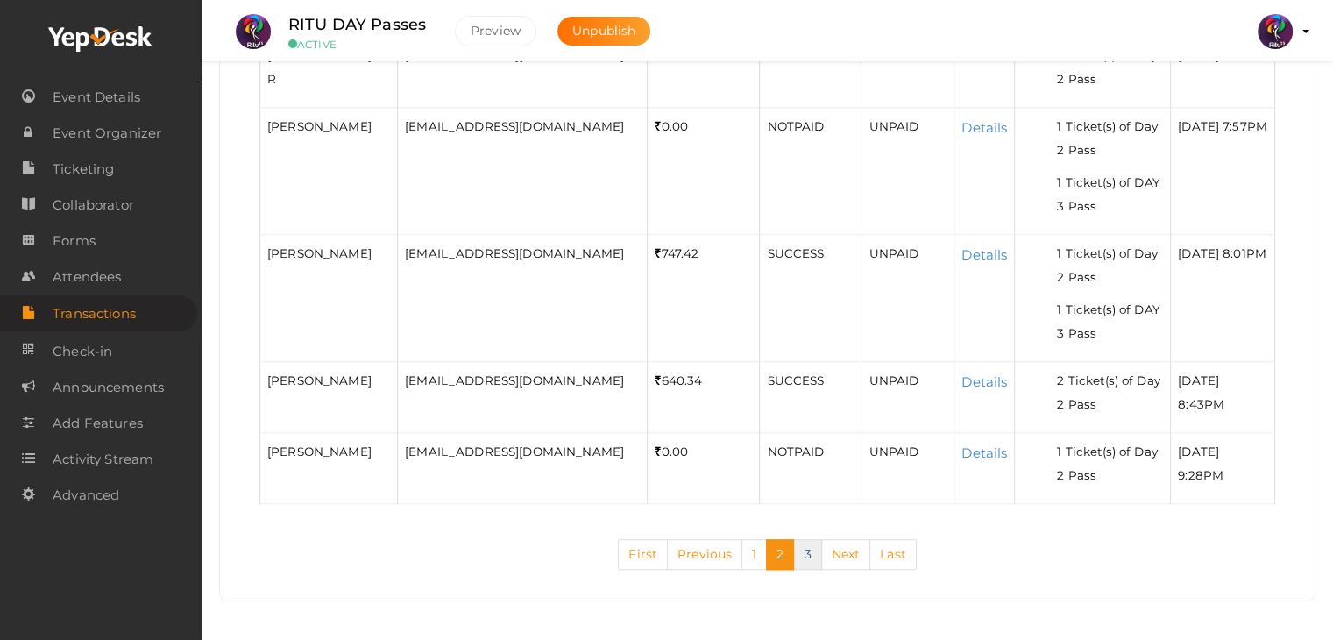
click at [810, 545] on link "3" at bounding box center [807, 554] width 28 height 31
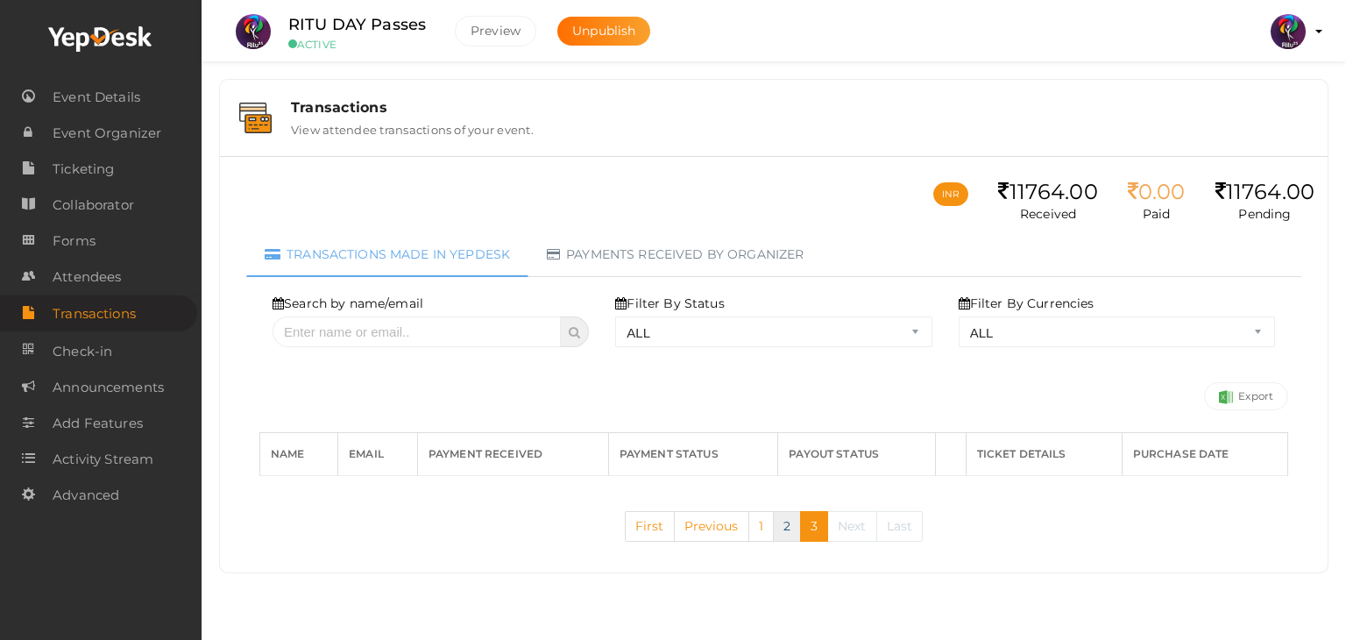
click at [780, 530] on link "2" at bounding box center [787, 526] width 28 height 31
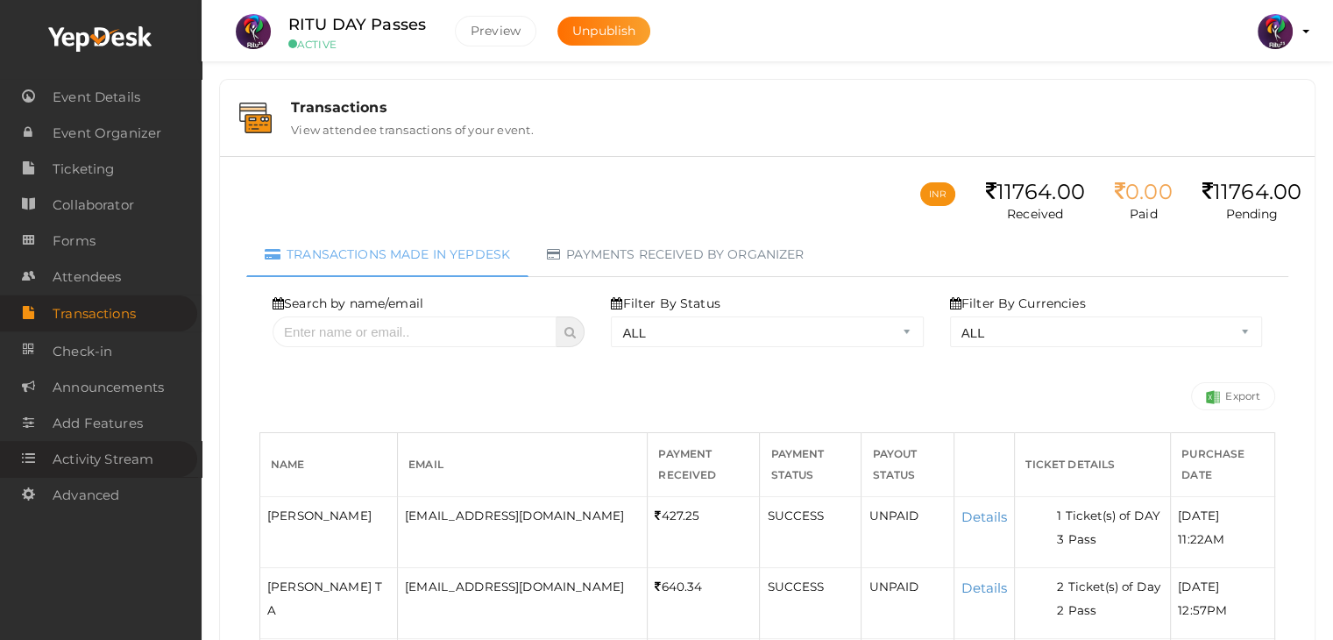
click at [120, 454] on span "Activity Stream" at bounding box center [103, 459] width 101 height 35
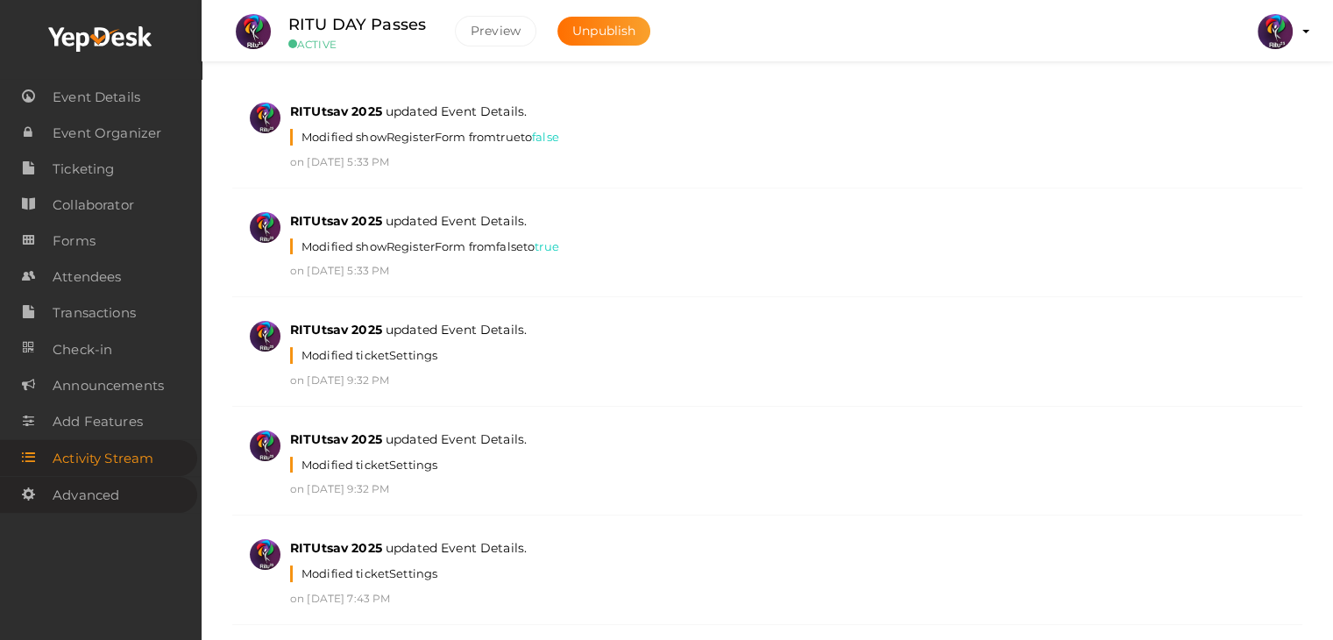
click at [98, 493] on span "Advanced" at bounding box center [86, 495] width 67 height 35
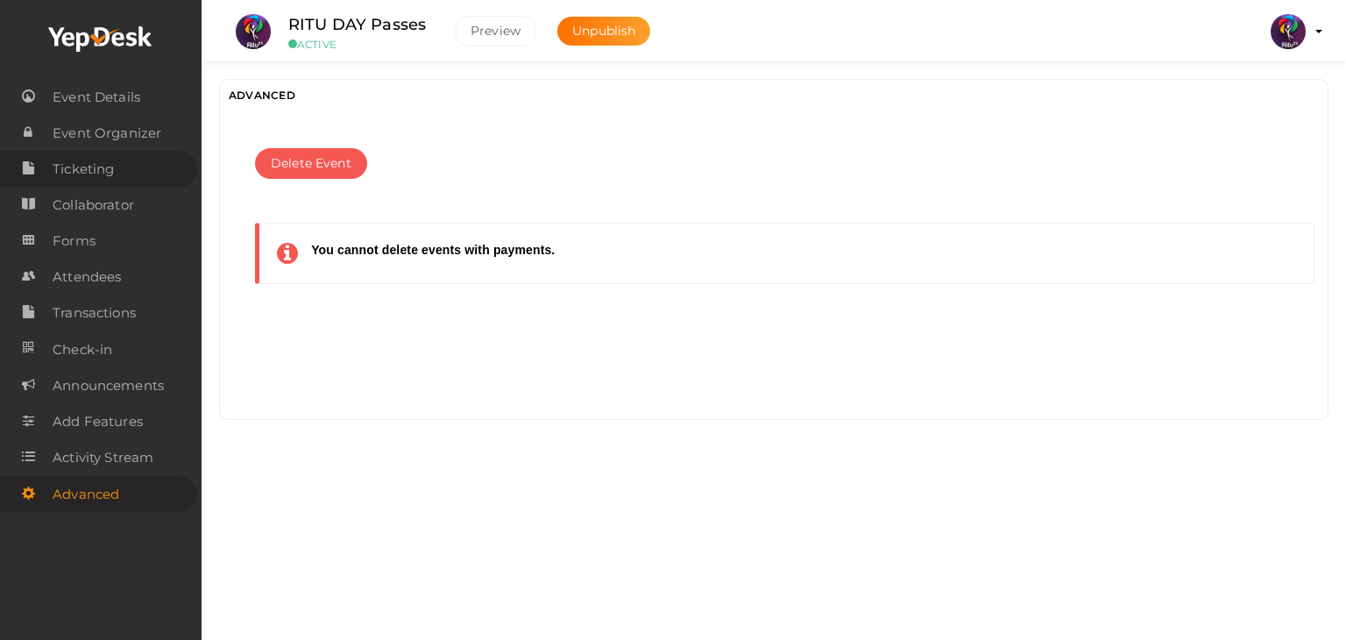
click at [92, 178] on span "Ticketing" at bounding box center [83, 169] width 61 height 35
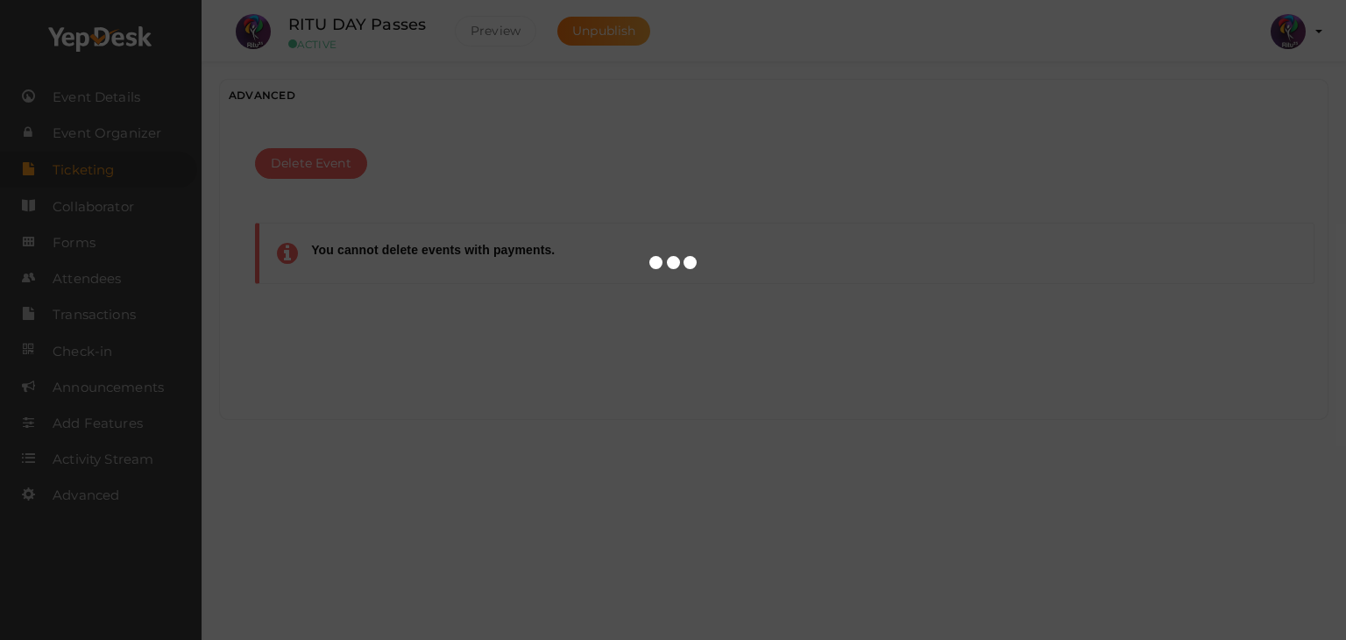
click at [105, 280] on div at bounding box center [673, 320] width 1346 height 640
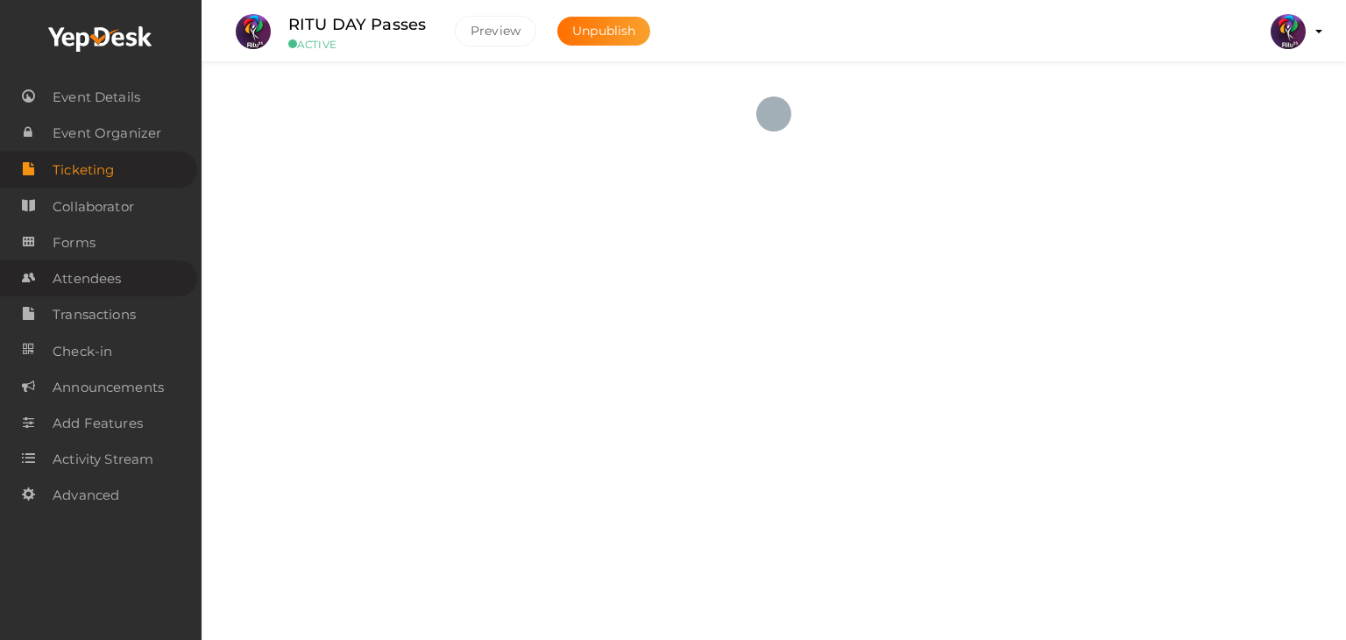
click at [126, 294] on link "Attendees" at bounding box center [98, 278] width 197 height 36
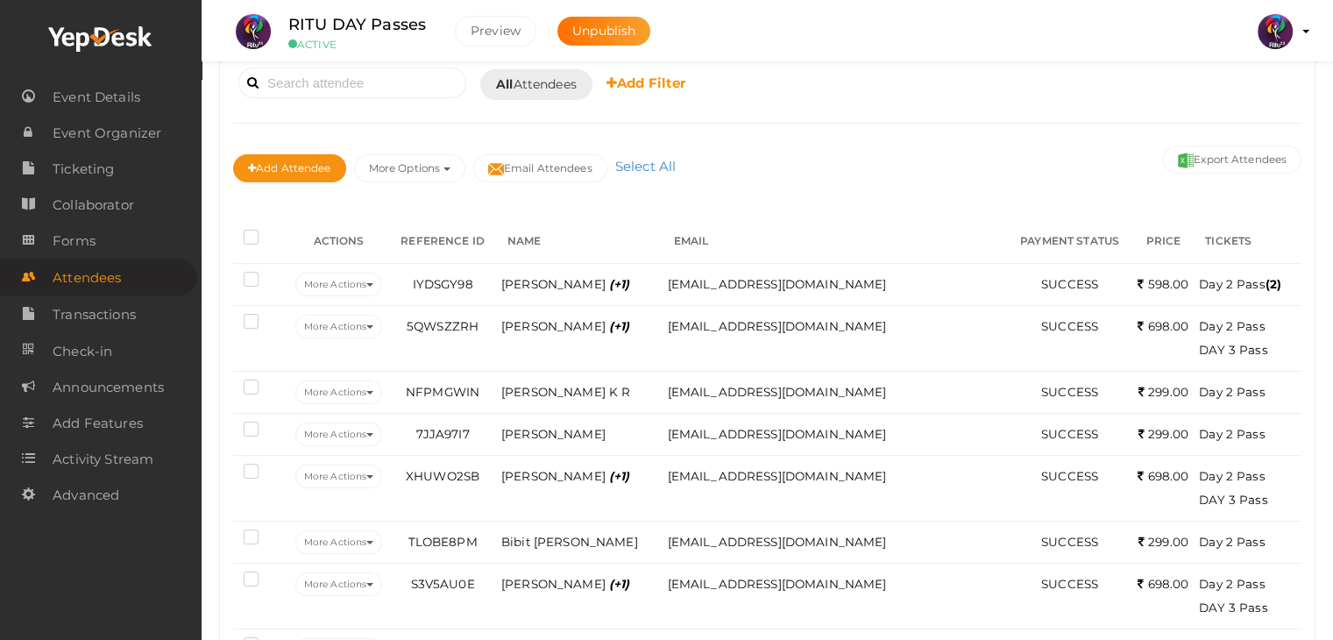
scroll to position [139, 0]
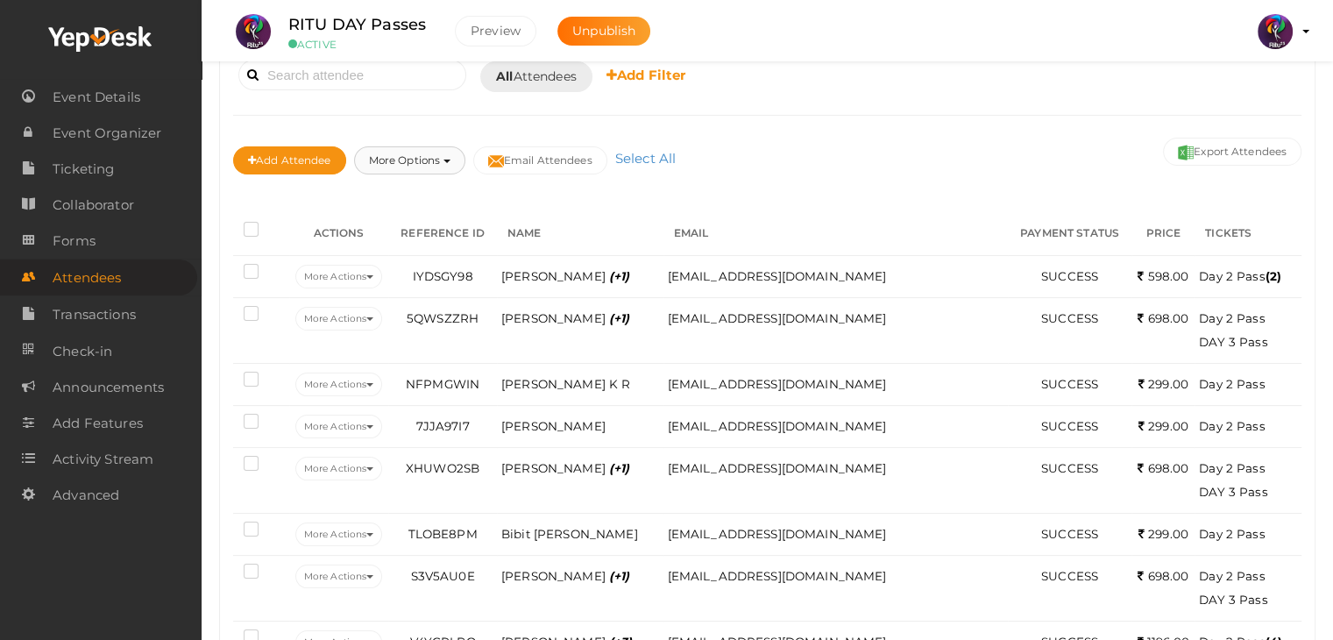
click at [452, 154] on button "More Options" at bounding box center [409, 160] width 111 height 28
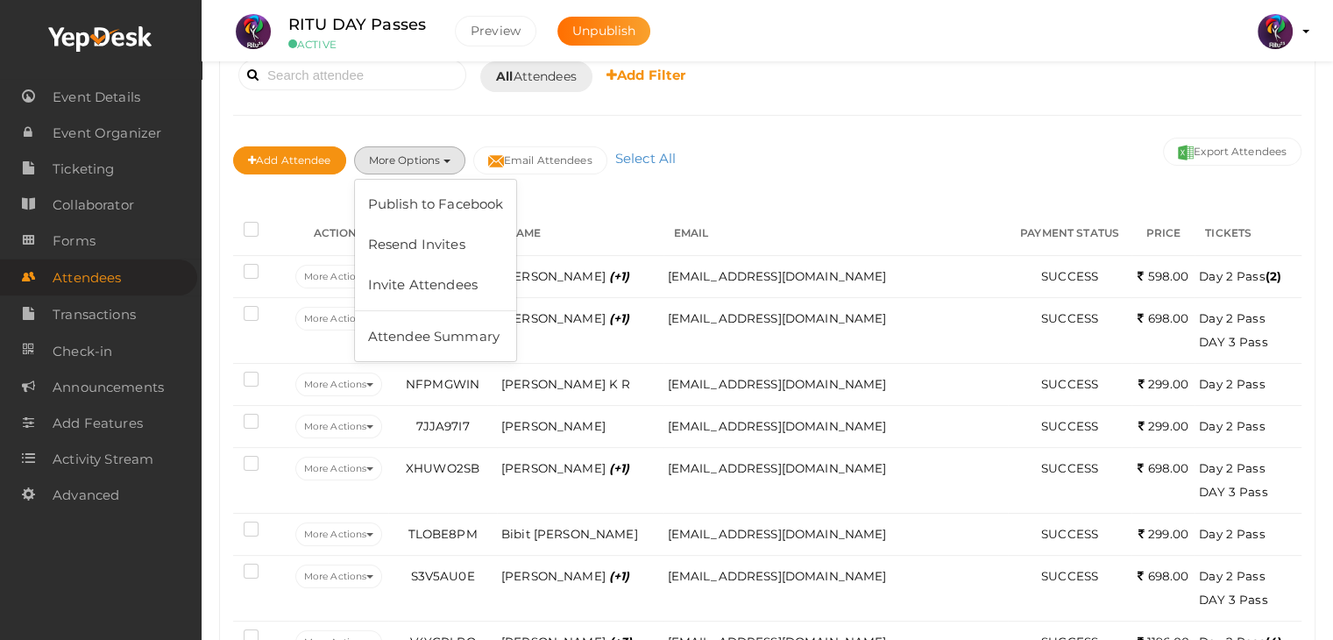
click at [798, 154] on div "Add Attendee More Options Publish to Facebook Resend Invites Invite Attendees A…" at bounding box center [767, 162] width 1068 height 59
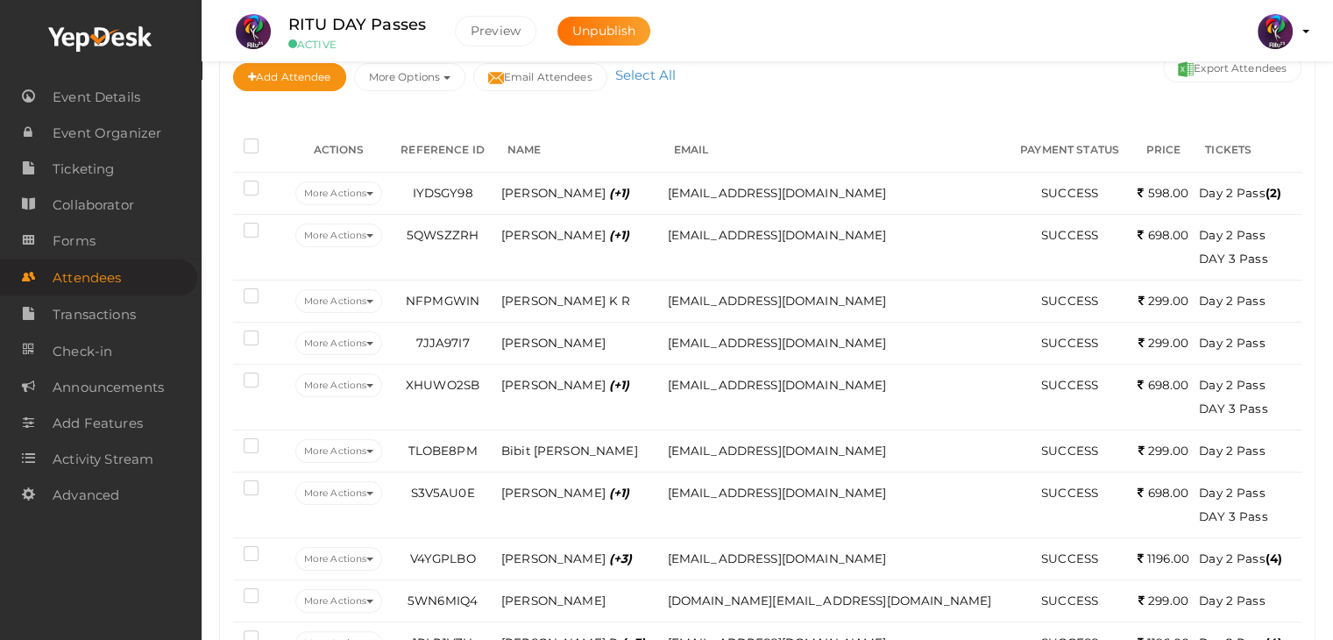
scroll to position [0, 0]
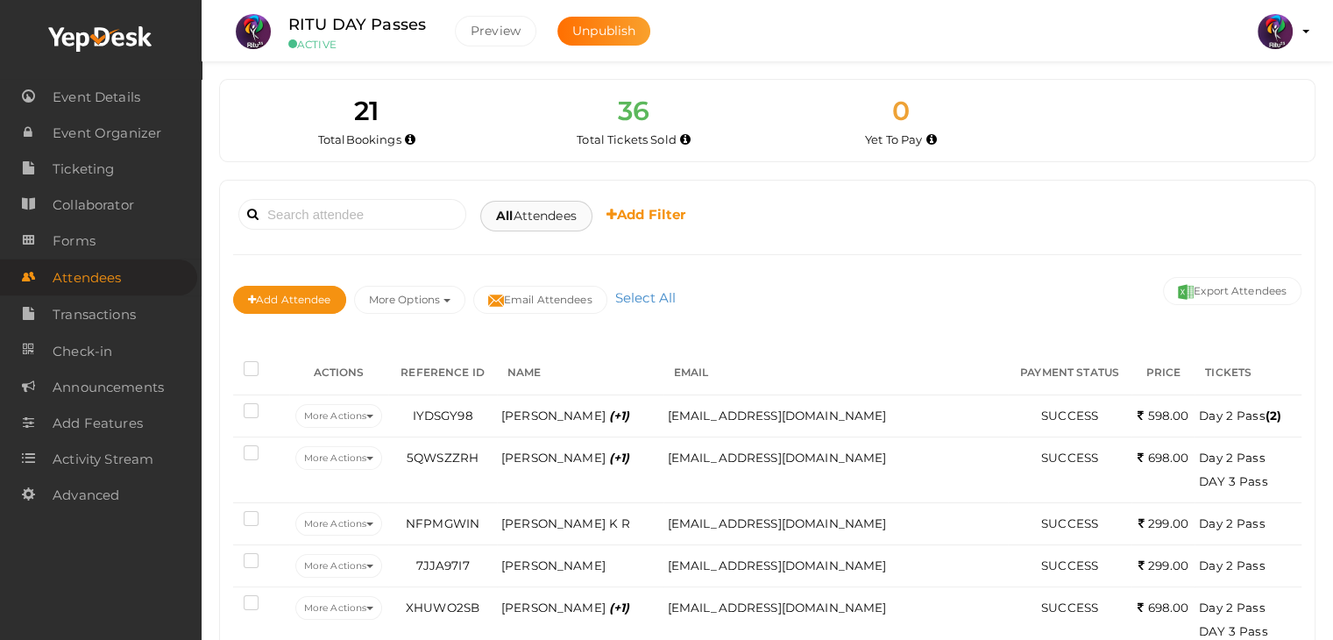
click at [550, 208] on span "All Attendees" at bounding box center [536, 216] width 81 height 18
click at [561, 329] on link "Completed" at bounding box center [566, 341] width 138 height 40
click at [716, 216] on b "Add Filter" at bounding box center [703, 214] width 80 height 17
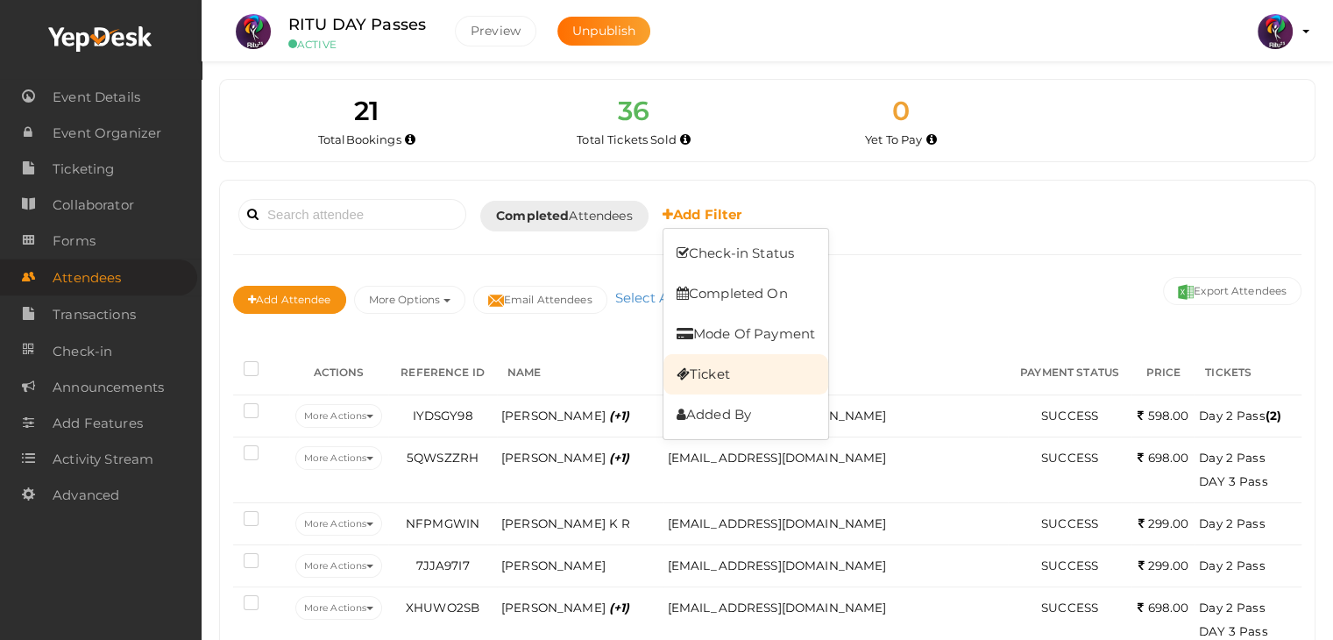
click at [738, 368] on link "Ticket" at bounding box center [745, 374] width 165 height 40
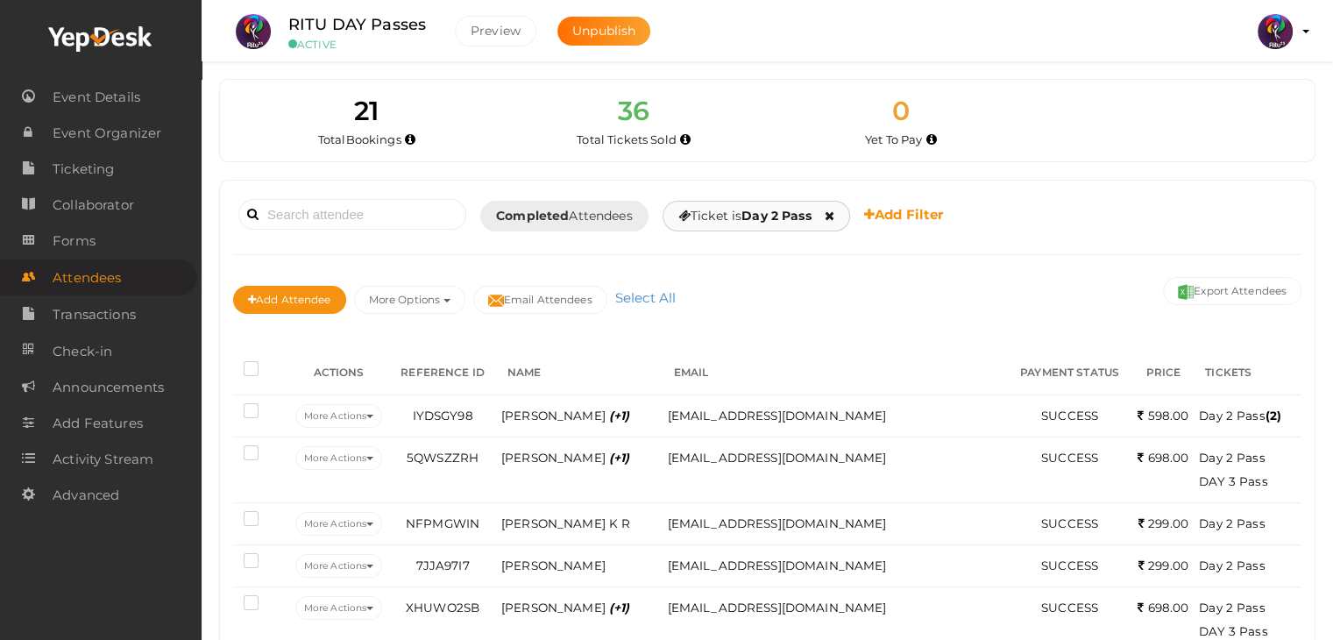
click at [753, 211] on b "Day 2 Pass" at bounding box center [775, 216] width 69 height 16
click at [753, 257] on link "Day 2 Pass" at bounding box center [748, 260] width 138 height 40
click at [633, 224] on div "Completed Attendees All Yet to Pay Completed" at bounding box center [564, 216] width 168 height 31
click at [834, 212] on icon at bounding box center [830, 215] width 10 height 12
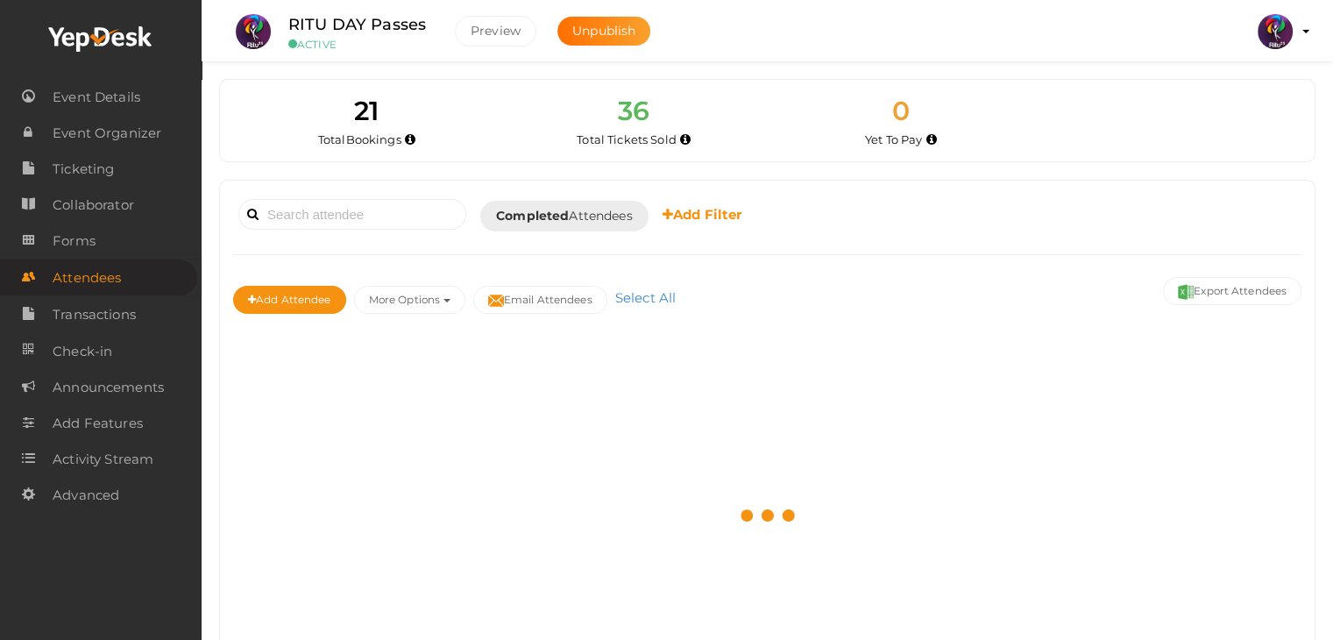
click at [705, 211] on b "Add Filter" at bounding box center [703, 214] width 80 height 17
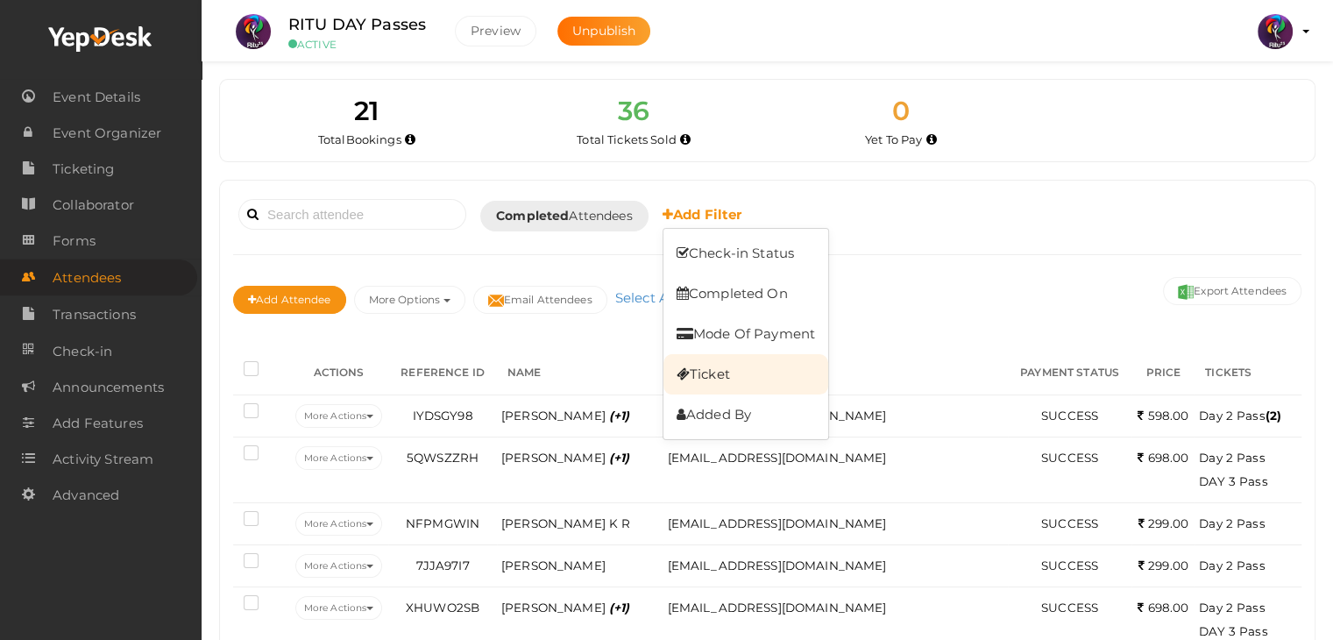
click at [740, 368] on link "Ticket" at bounding box center [745, 374] width 165 height 40
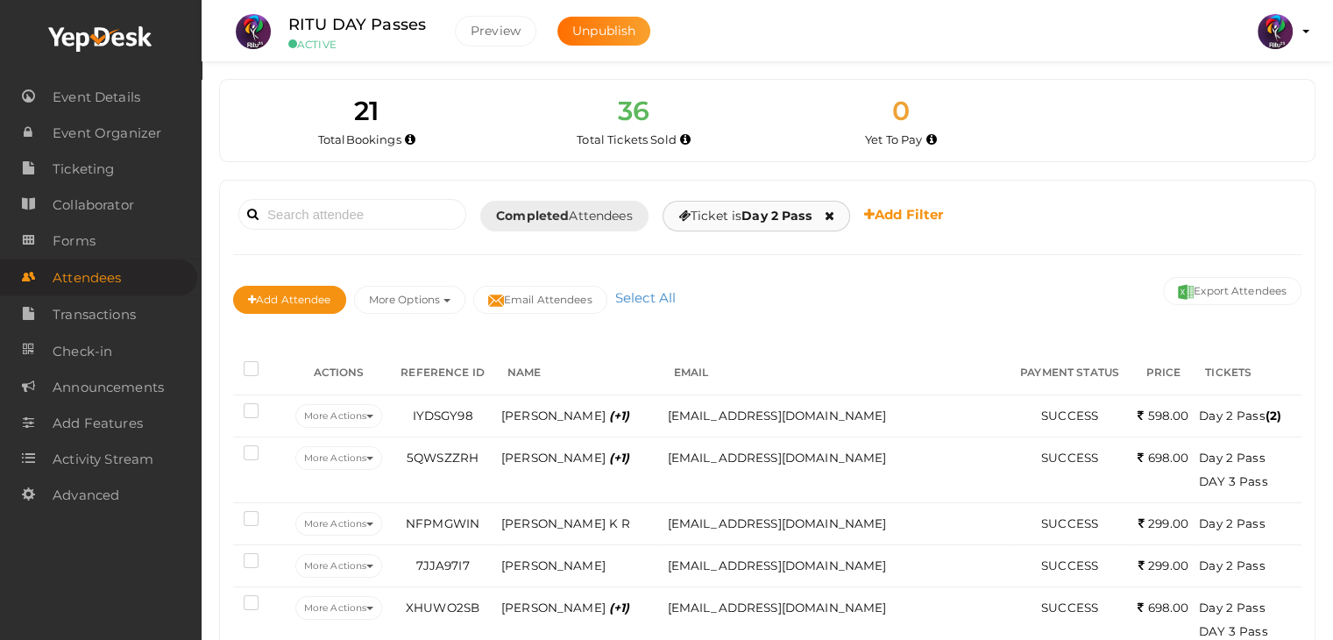
click at [803, 213] on b "Day 2 Pass" at bounding box center [775, 216] width 69 height 16
click at [765, 295] on link "DAY 3 Pass" at bounding box center [748, 300] width 138 height 40
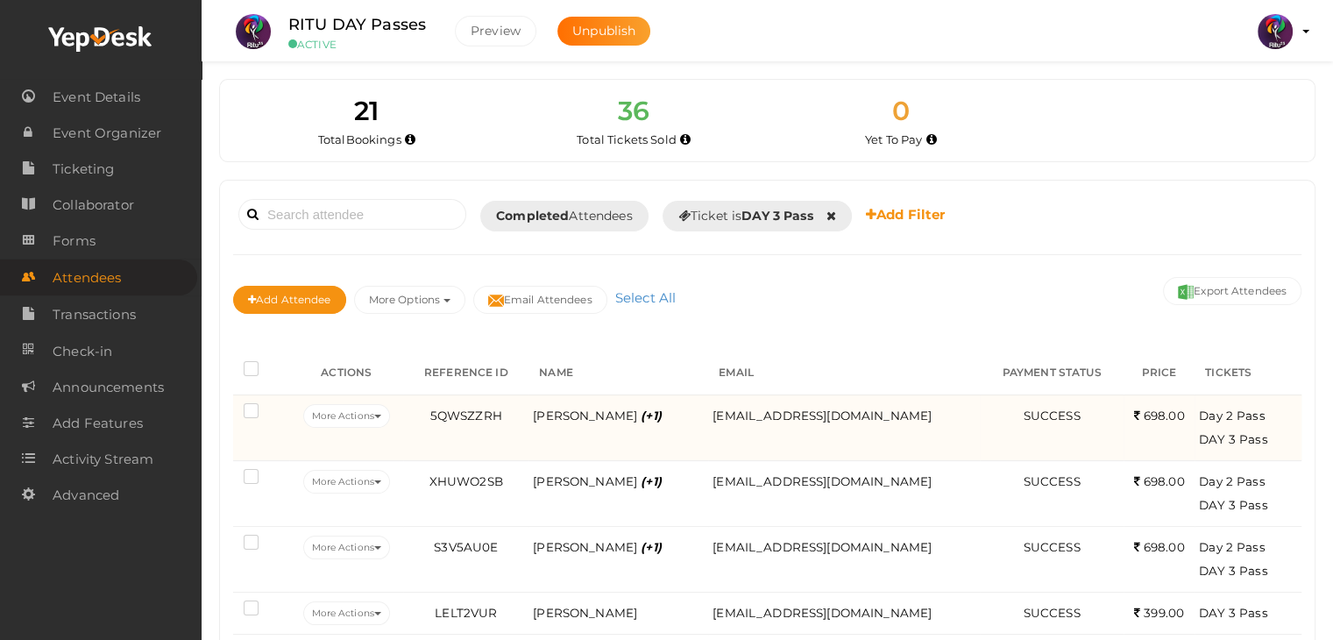
click at [1136, 394] on td "698.00 NA" at bounding box center [1159, 427] width 71 height 66
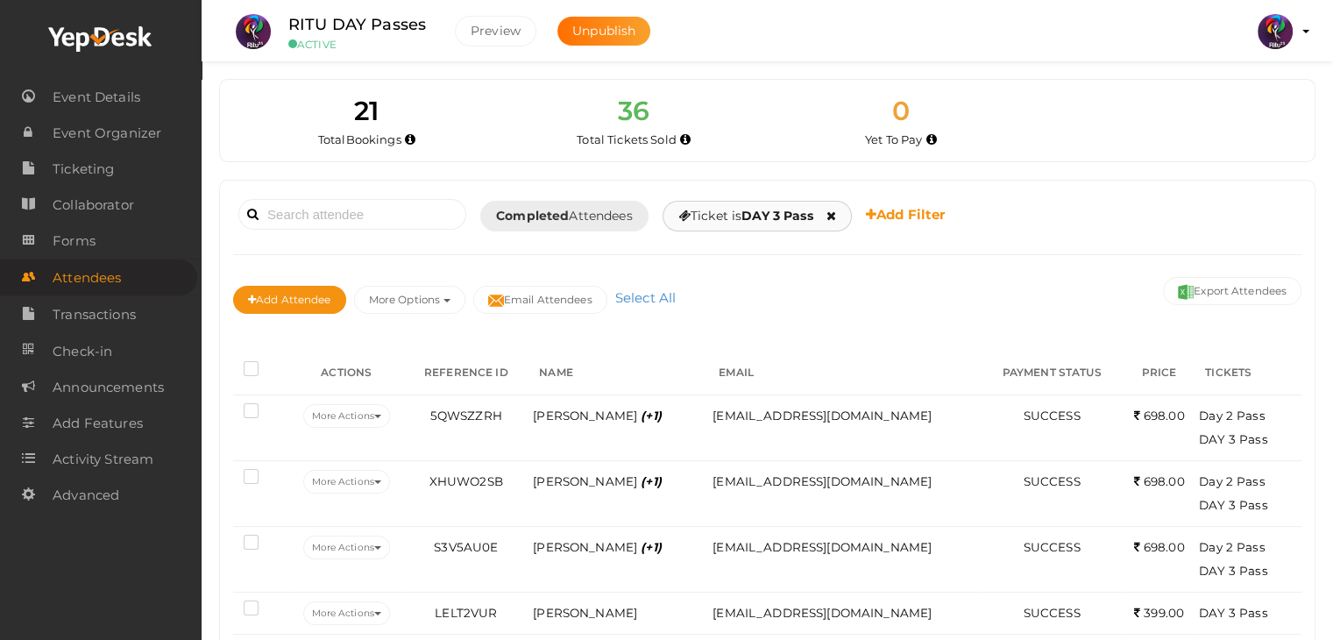
click at [836, 214] on icon at bounding box center [831, 215] width 10 height 12
